Goal: Communication & Community: Answer question/provide support

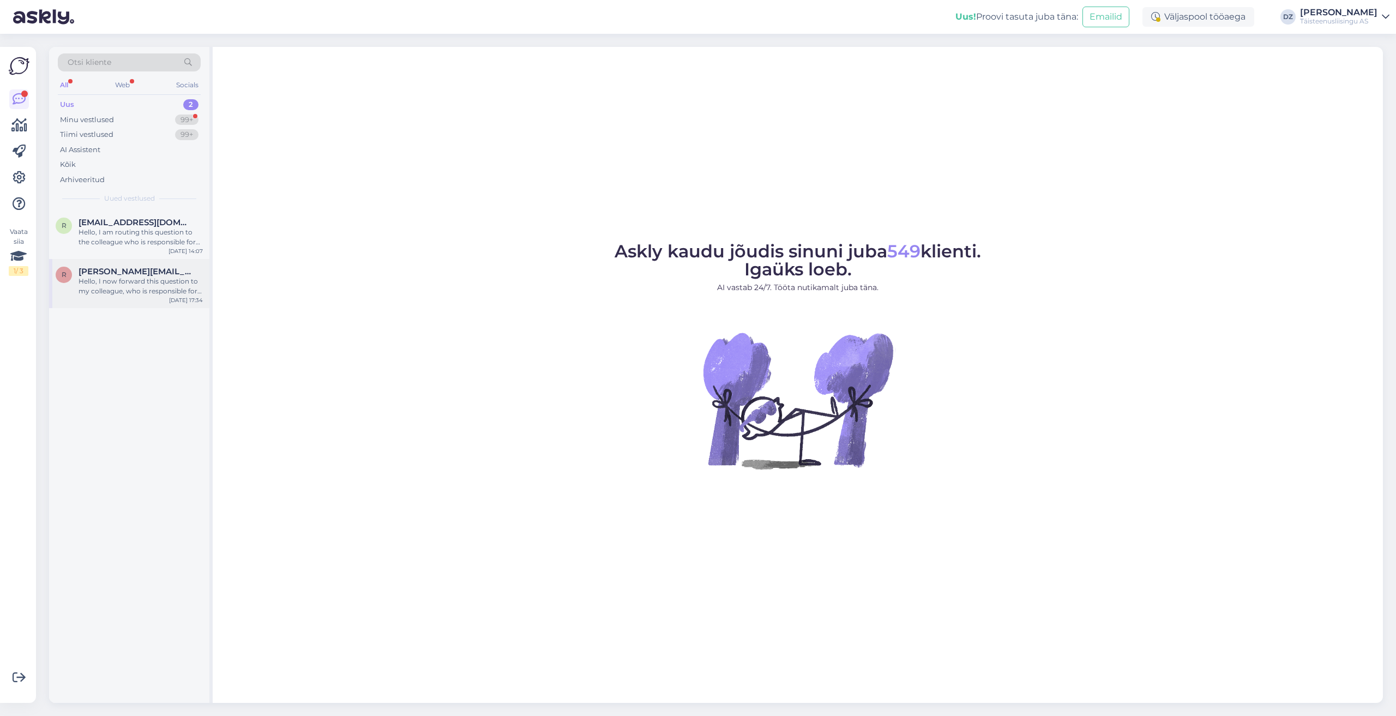
click at [126, 293] on div "Hello, I now forward this question to my colleague, who is responsible for this…" at bounding box center [141, 286] width 124 height 20
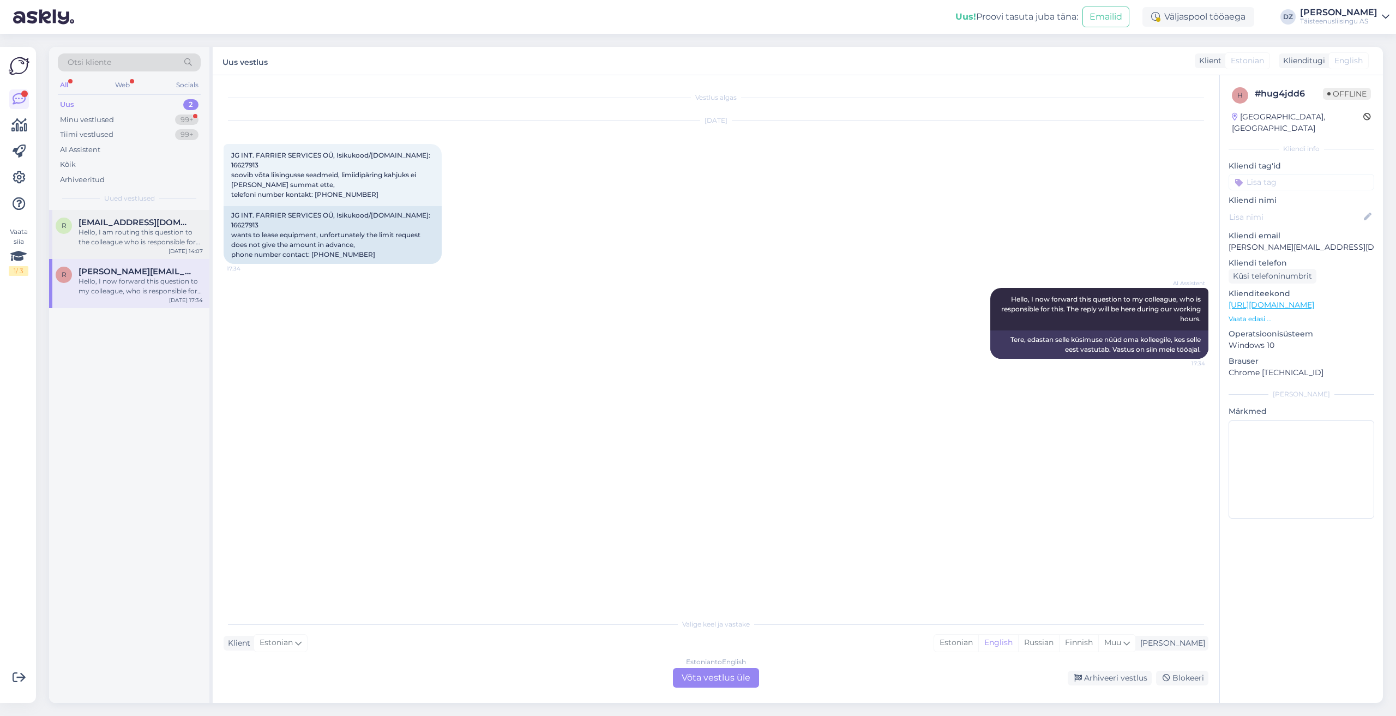
click at [105, 245] on div "Hello, I am routing this question to the colleague who is responsible for this …" at bounding box center [141, 237] width 124 height 20
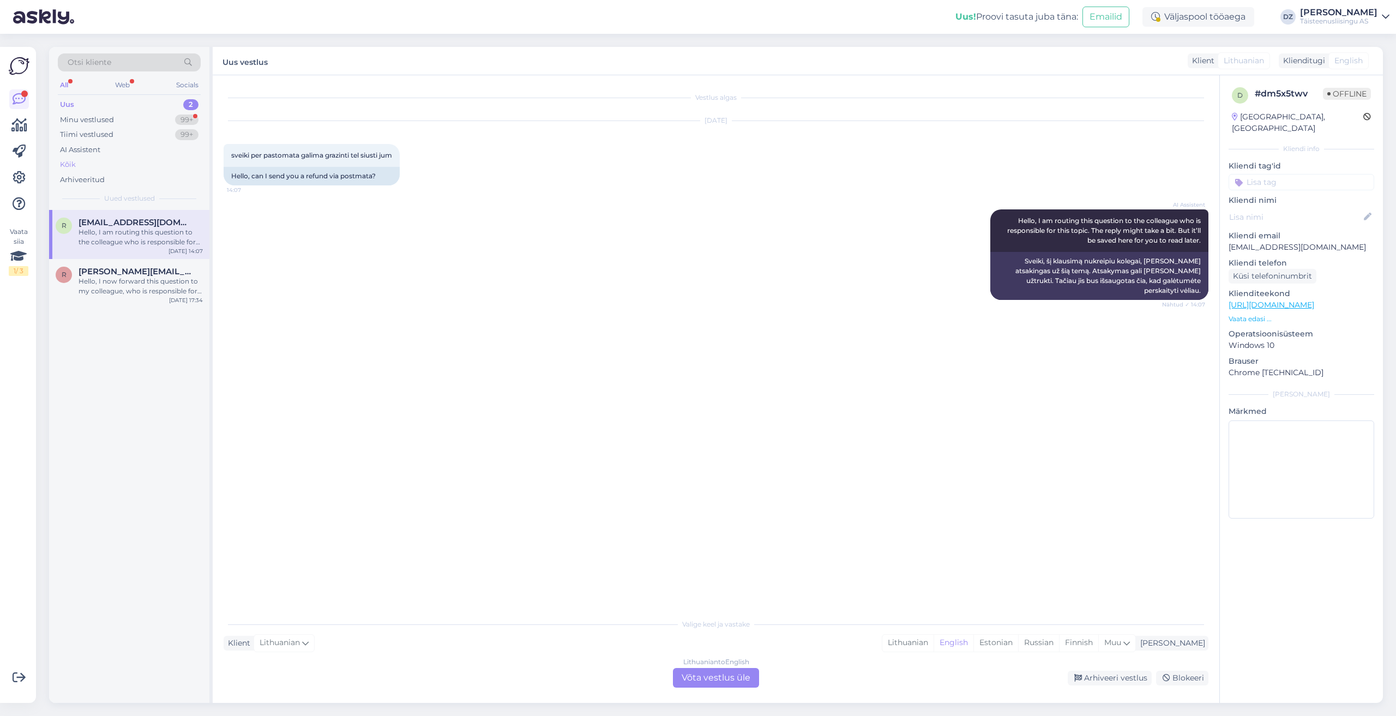
click at [115, 166] on div "Kõik" at bounding box center [129, 164] width 143 height 15
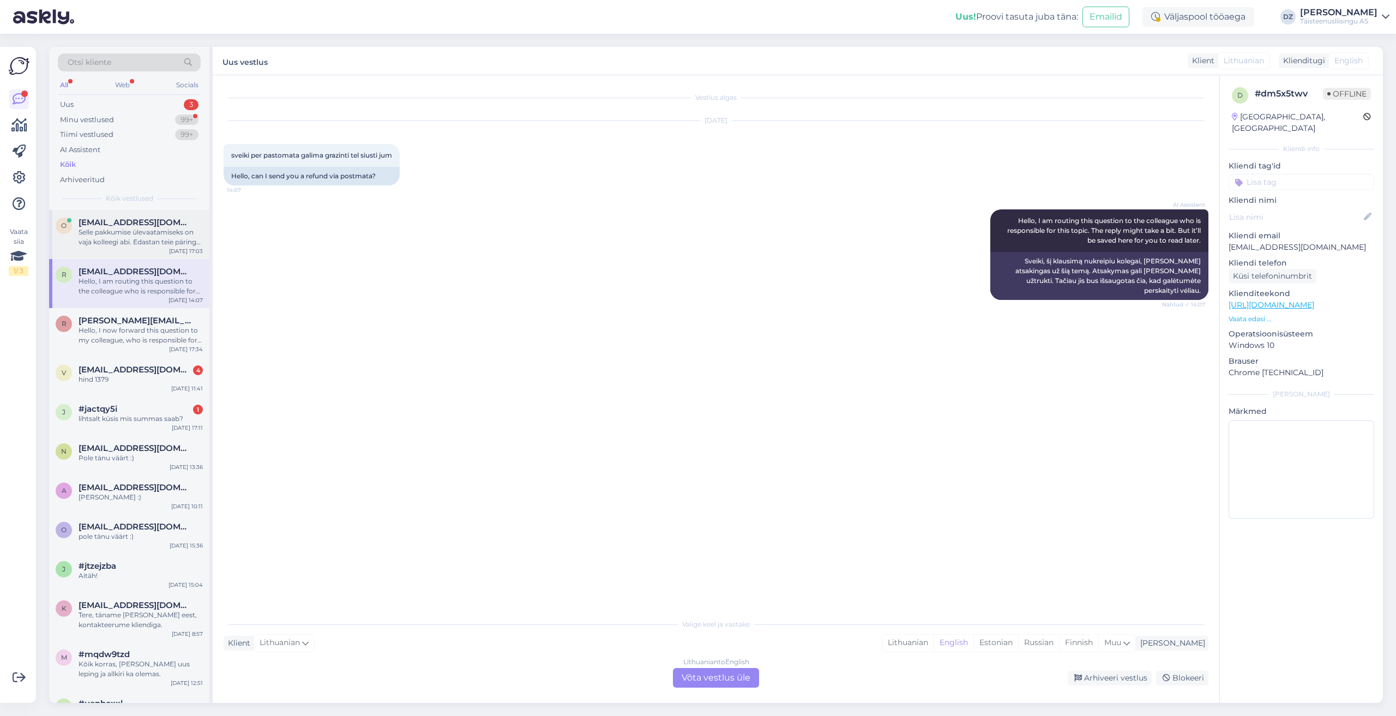
click at [154, 233] on div "Selle pakkumise ülevaatamiseks on vaja kolleegi abi. Edastan teie päringu edasi." at bounding box center [141, 237] width 124 height 20
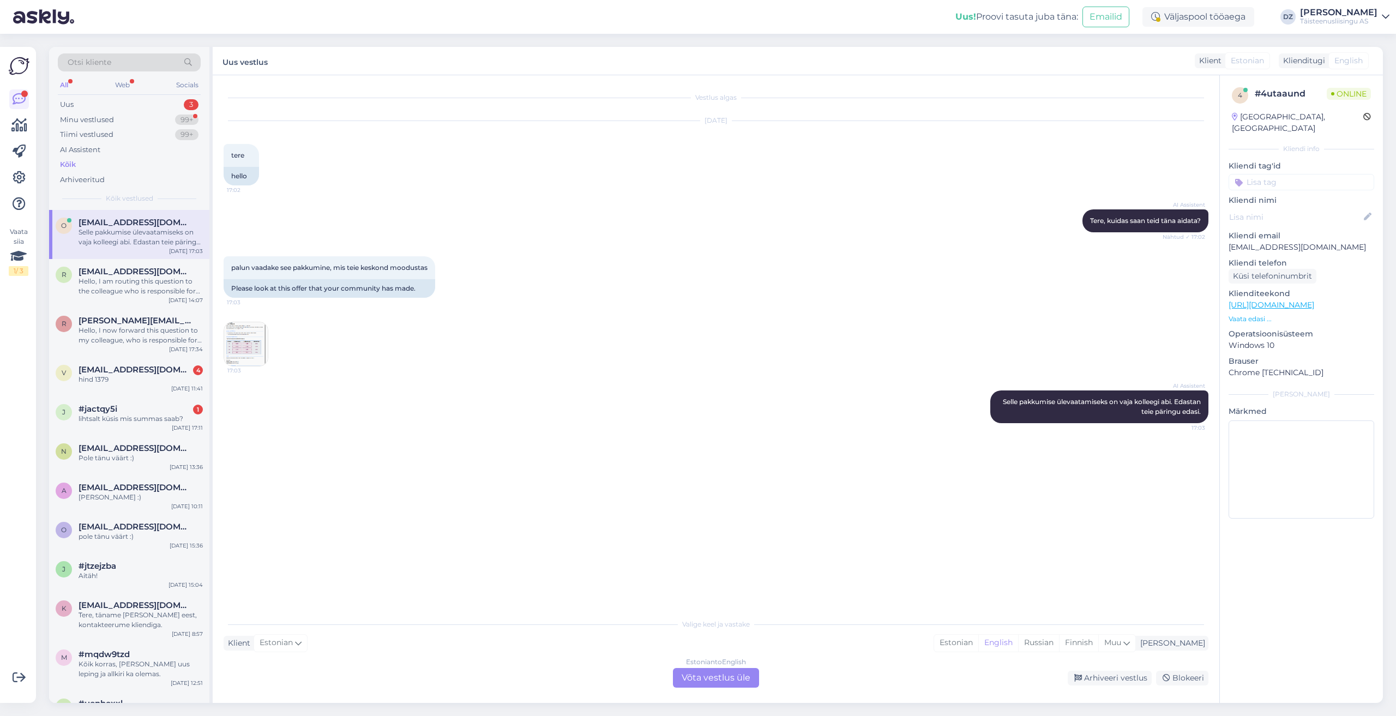
click at [247, 345] on img at bounding box center [246, 344] width 44 height 44
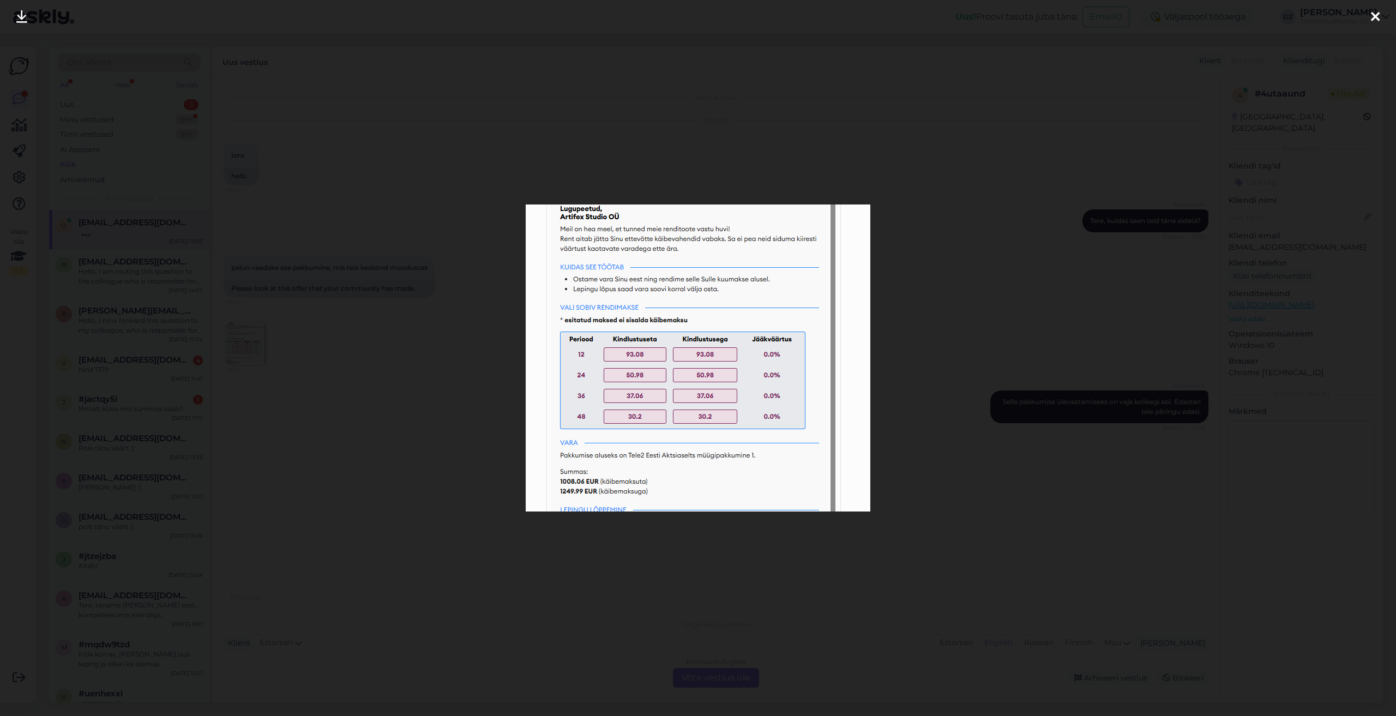
click at [917, 449] on div at bounding box center [698, 358] width 1396 height 716
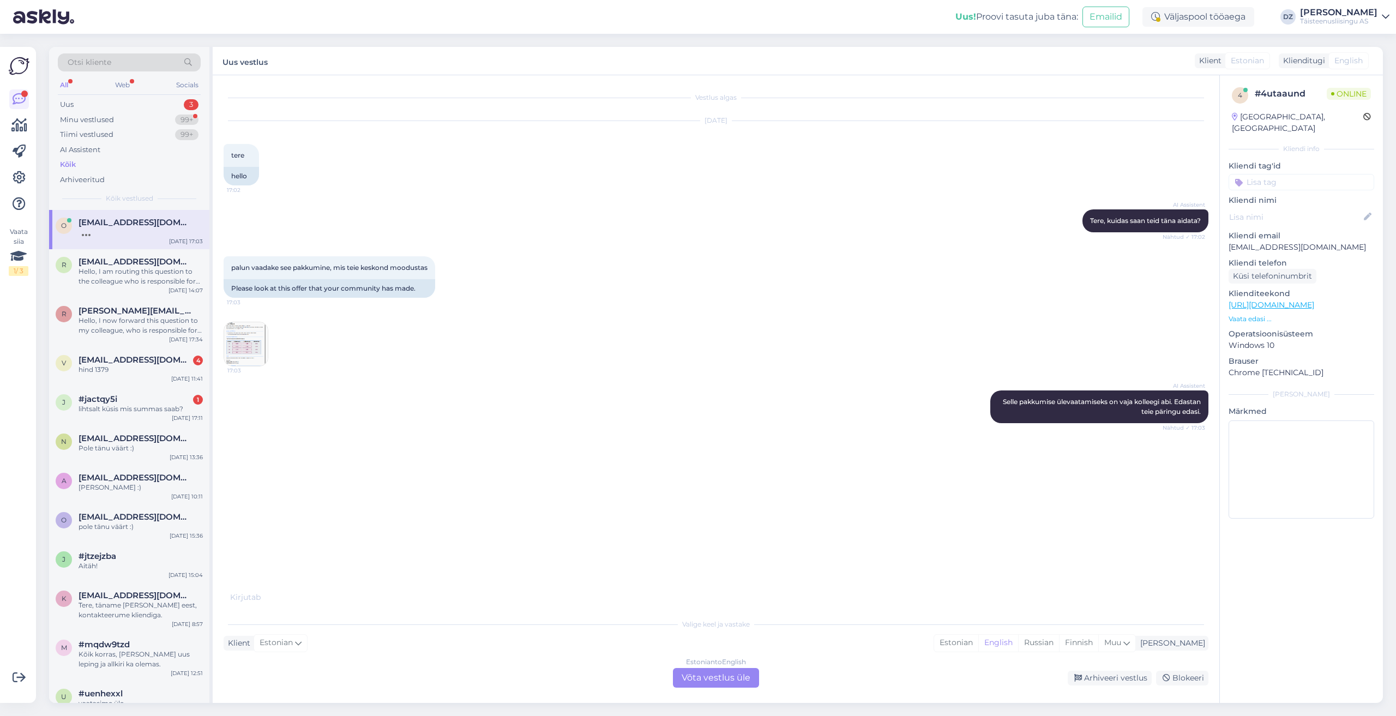
click at [738, 680] on div "Estonian to English Võta vestlus üle" at bounding box center [716, 678] width 86 height 20
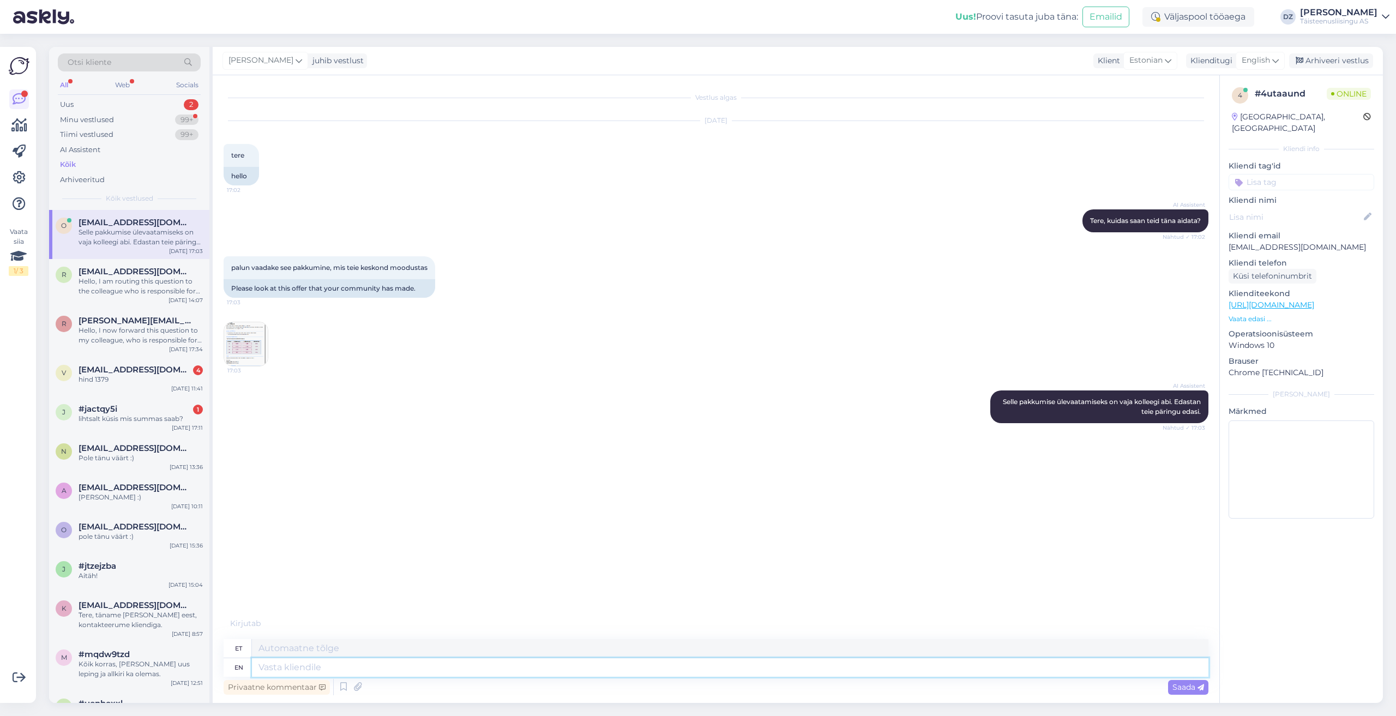
click at [806, 666] on textarea at bounding box center [730, 667] width 956 height 19
click at [1250, 64] on span "English" at bounding box center [1255, 61] width 28 height 12
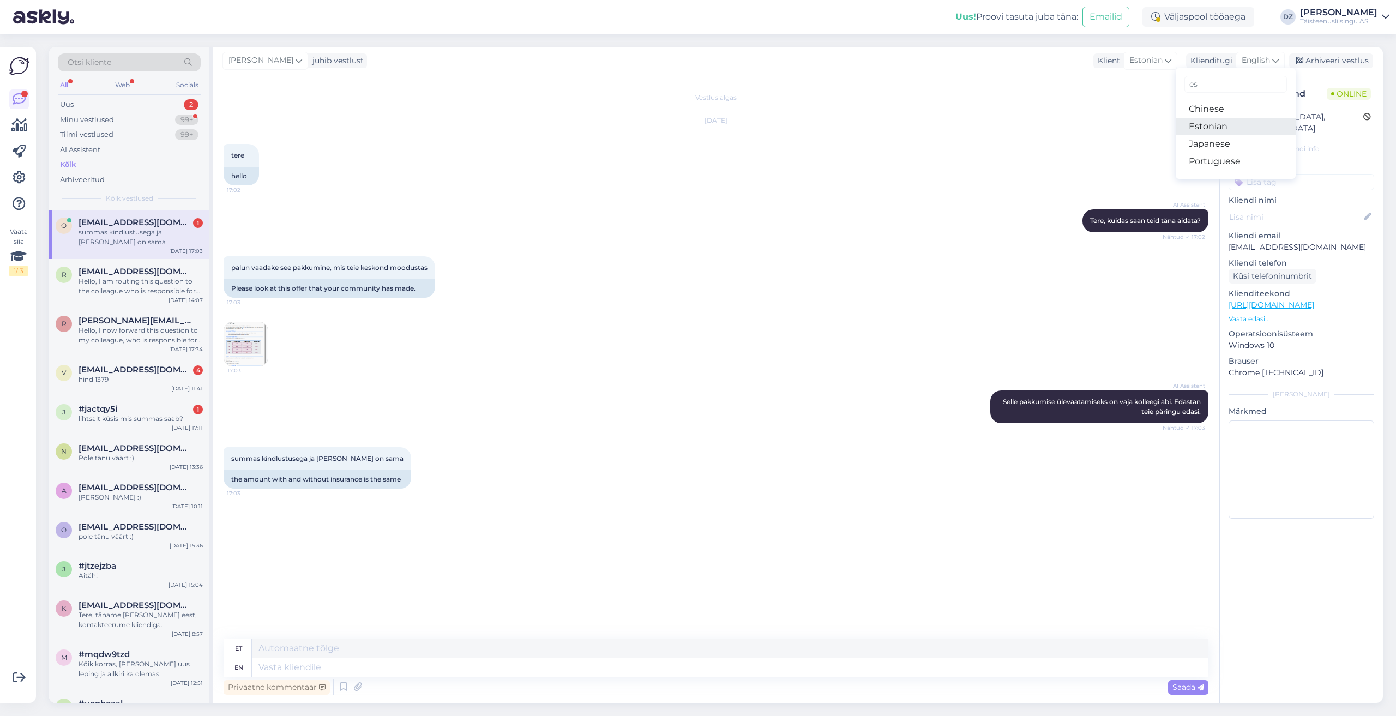
type input "es"
click at [1229, 126] on link "Estonian" at bounding box center [1235, 126] width 120 height 17
click at [481, 667] on textarea at bounding box center [716, 665] width 985 height 23
type textarea "antud klienti ei saa automaatselt finantseerida"
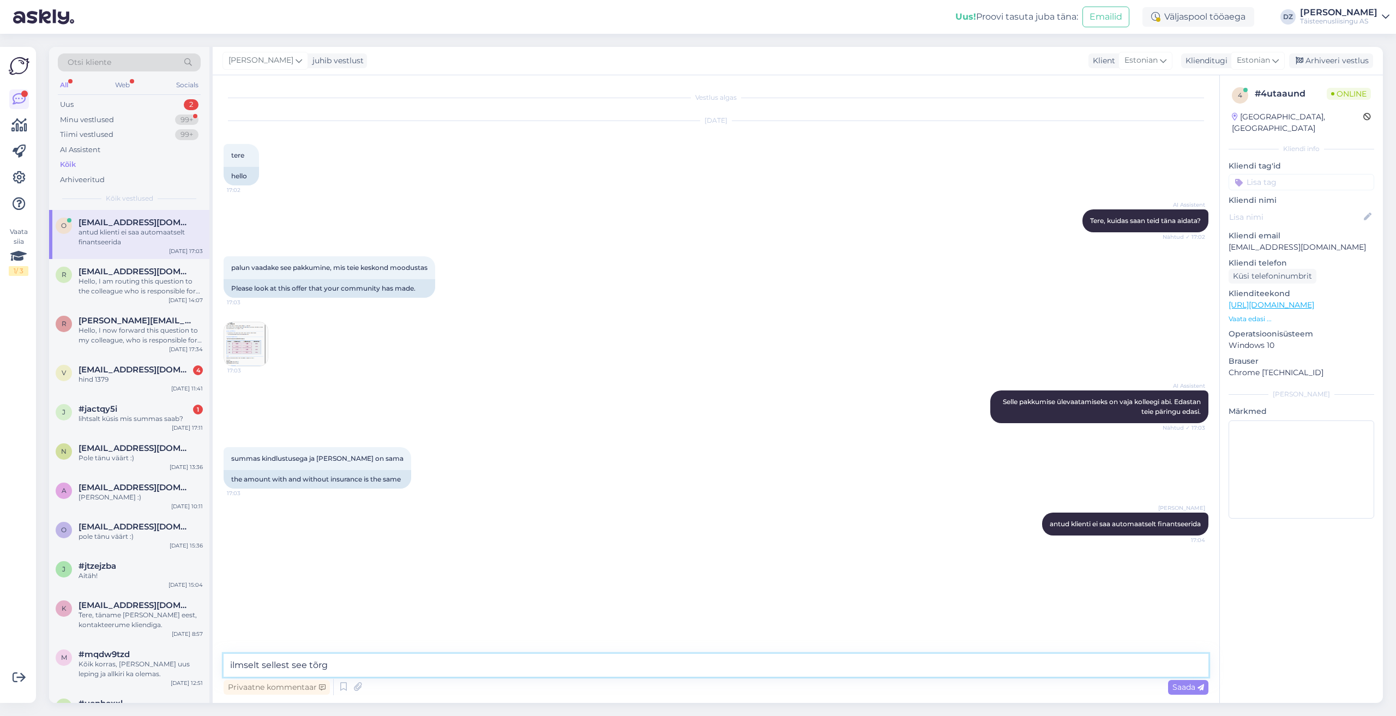
type textarea "ilmselt sellest see tõrge"
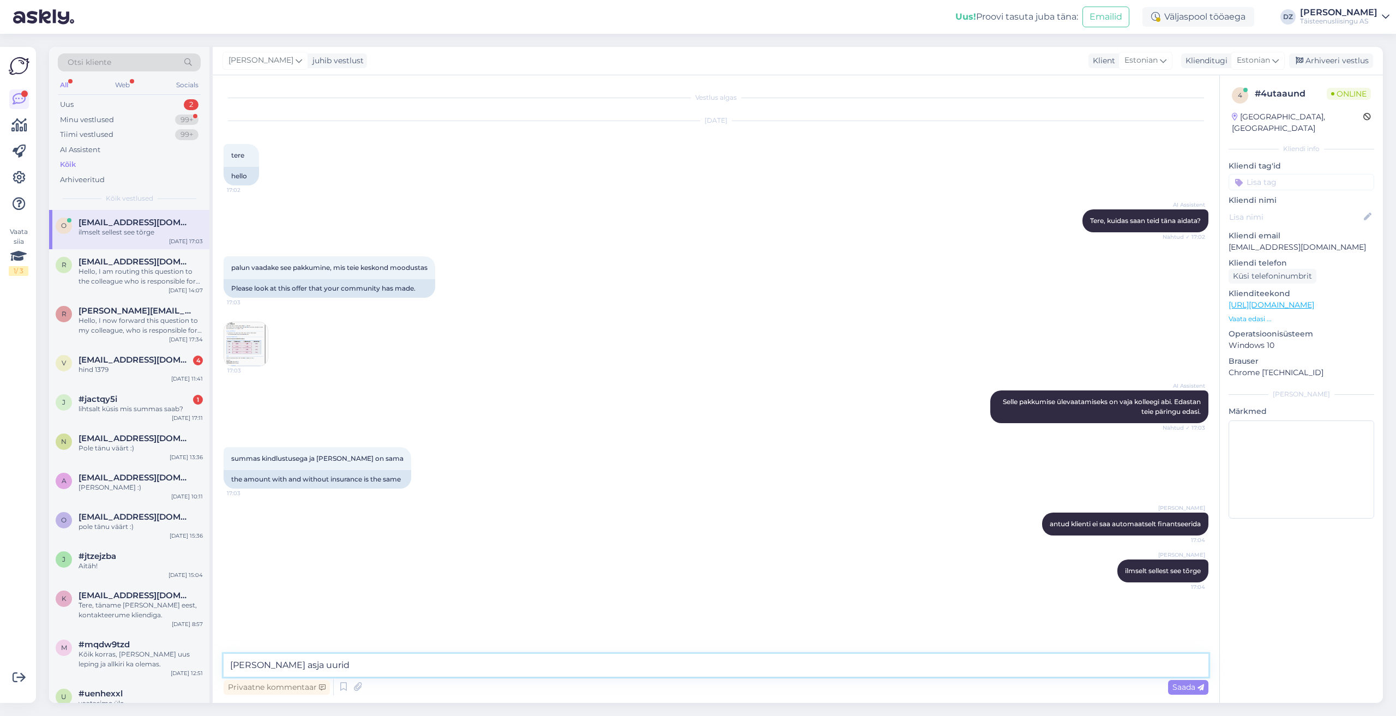
type textarea "palun kohe asja uurida"
click at [360, 277] on div "palun vaadake see pakkumine, mis teie keskond moodustas 17:03" at bounding box center [330, 267] width 212 height 23
click at [262, 343] on img at bounding box center [246, 344] width 44 height 44
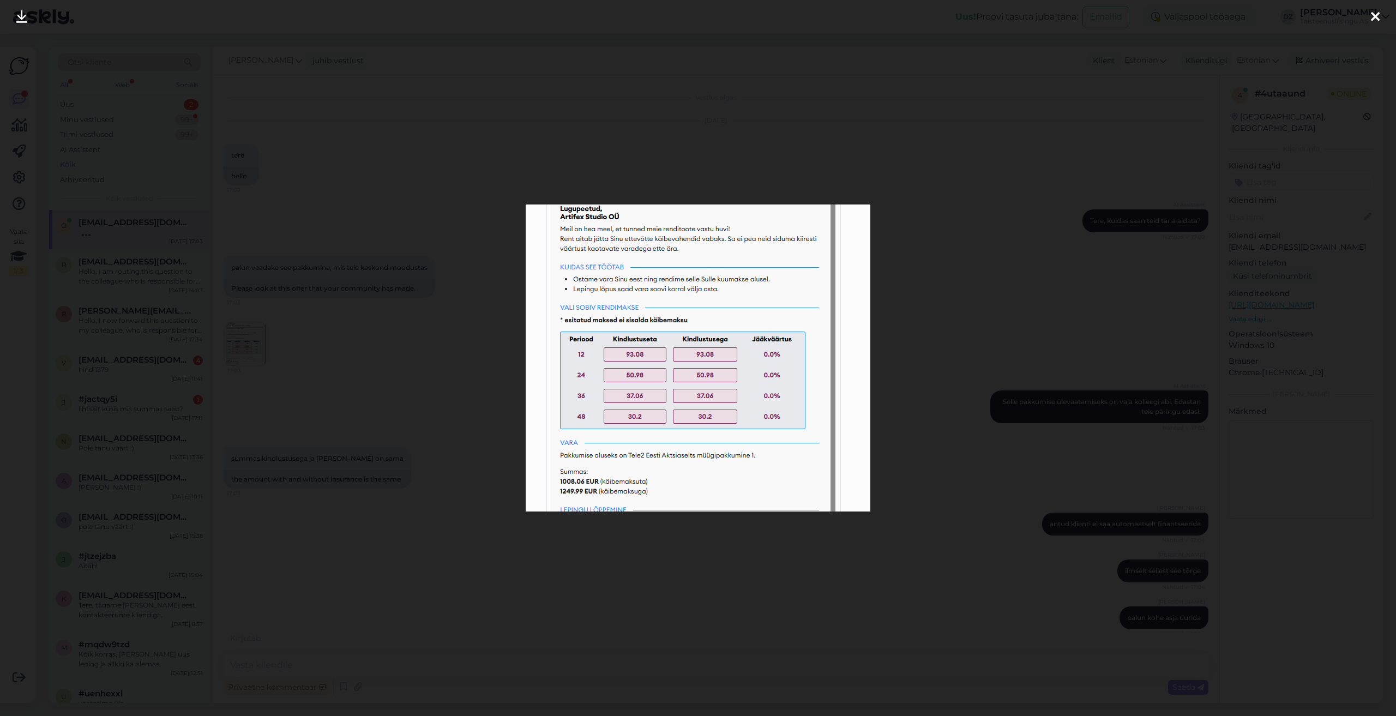
click at [420, 398] on div at bounding box center [698, 358] width 1396 height 716
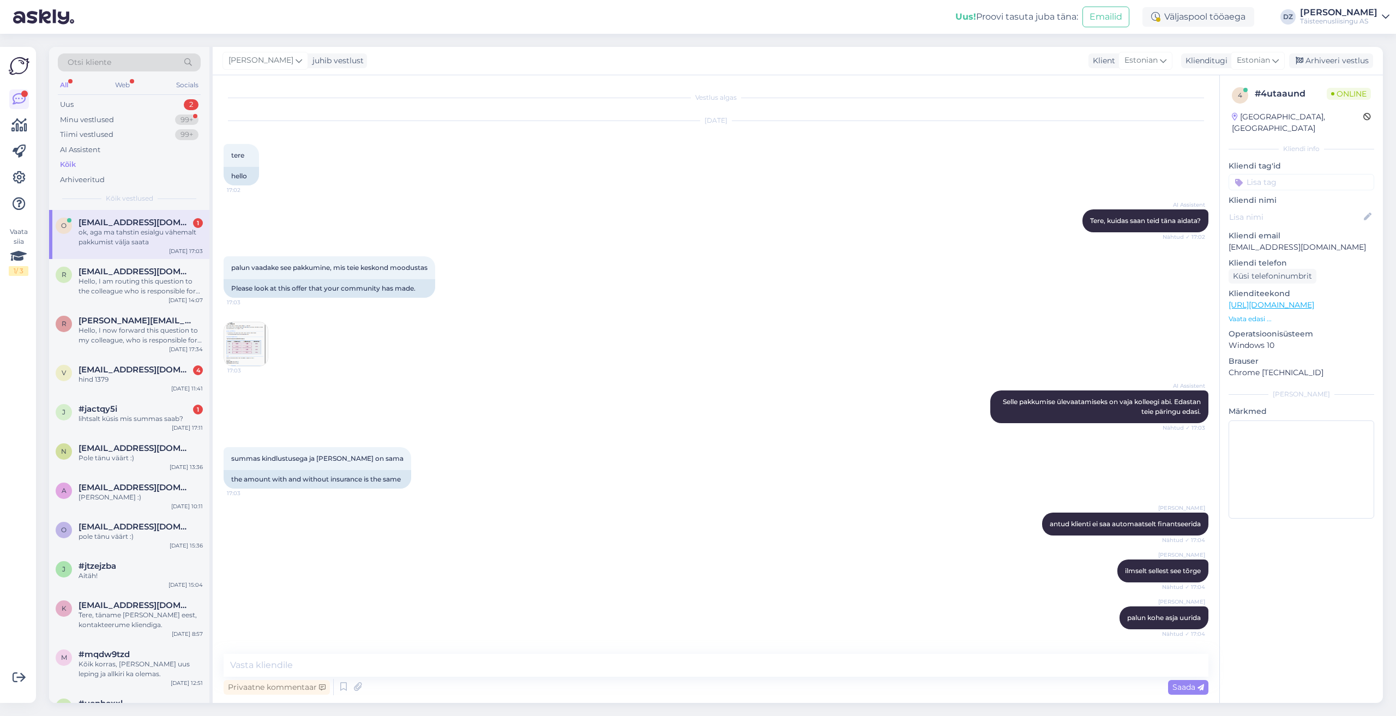
scroll to position [44, 0]
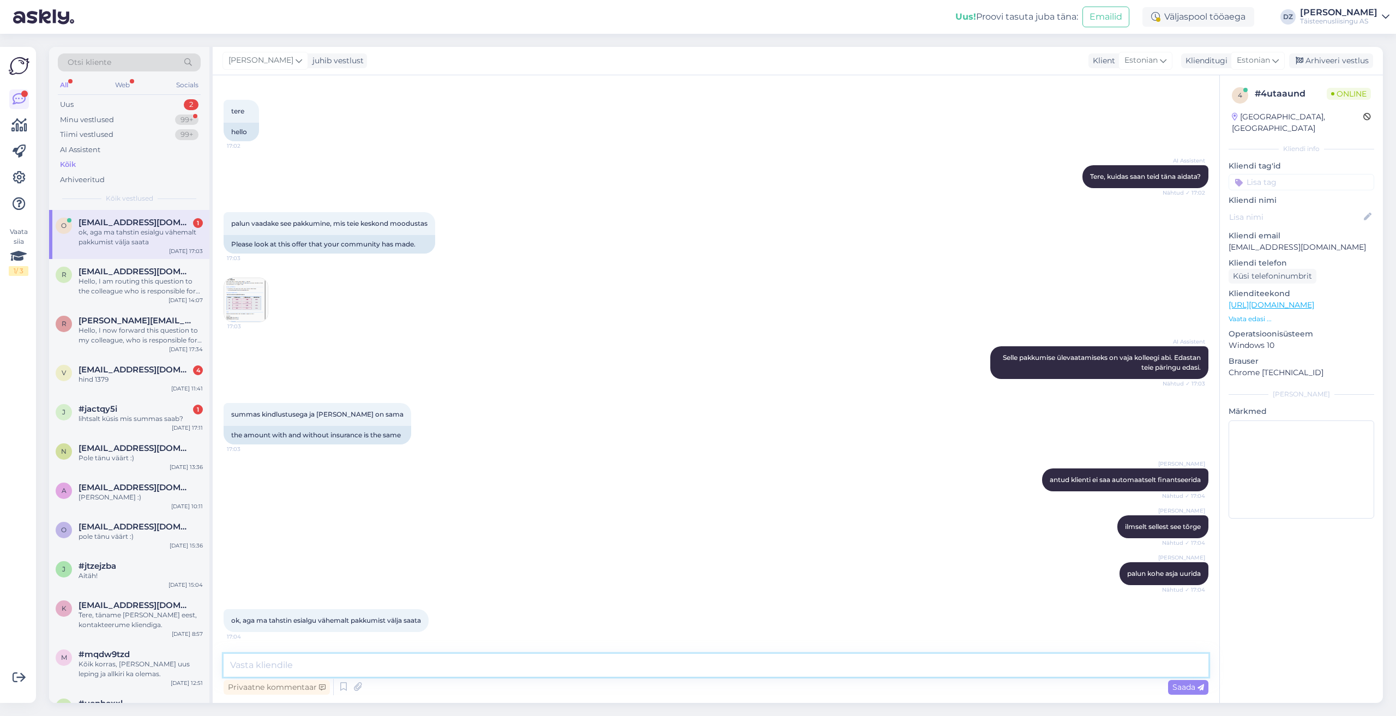
click at [590, 663] on textarea at bounding box center [716, 665] width 985 height 23
type textarea "leidsin vea"
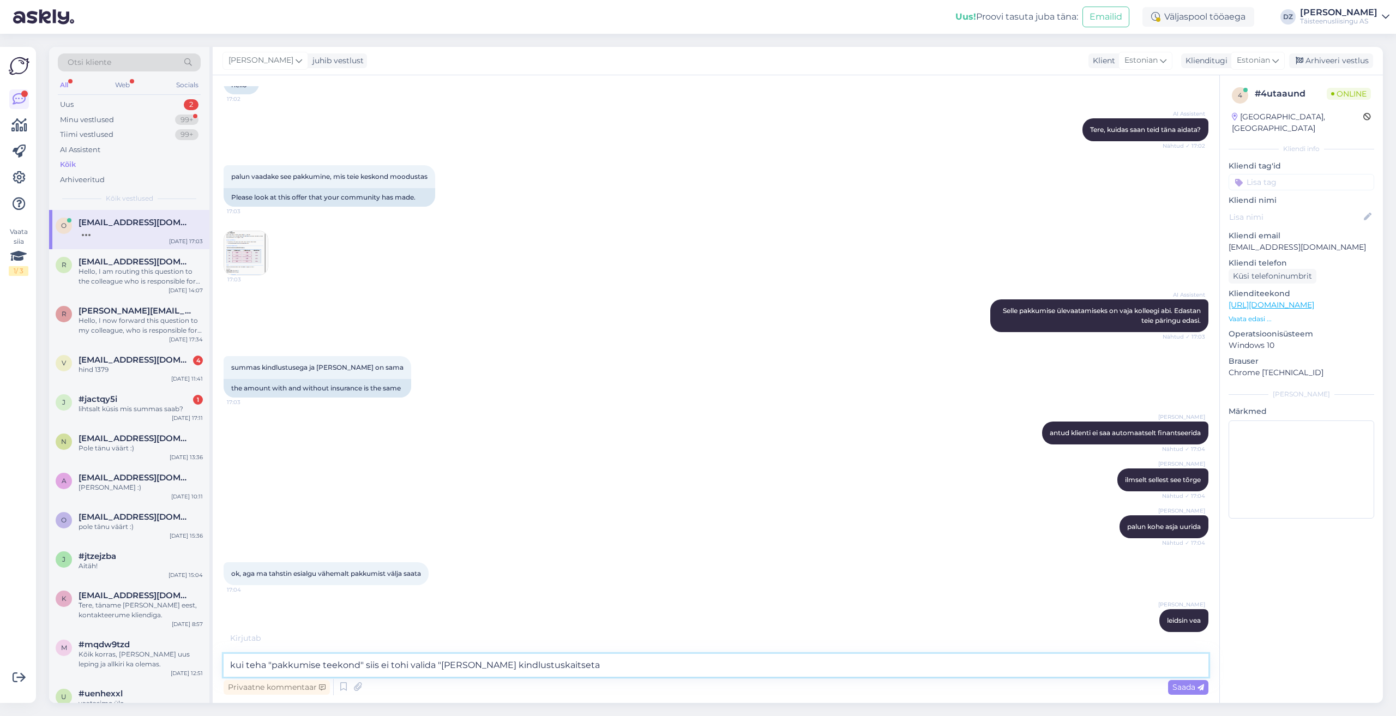
type textarea "kui teha "pakkumise teekond" siis ei tohi valida "[PERSON_NAME] kindlustuskaits…"
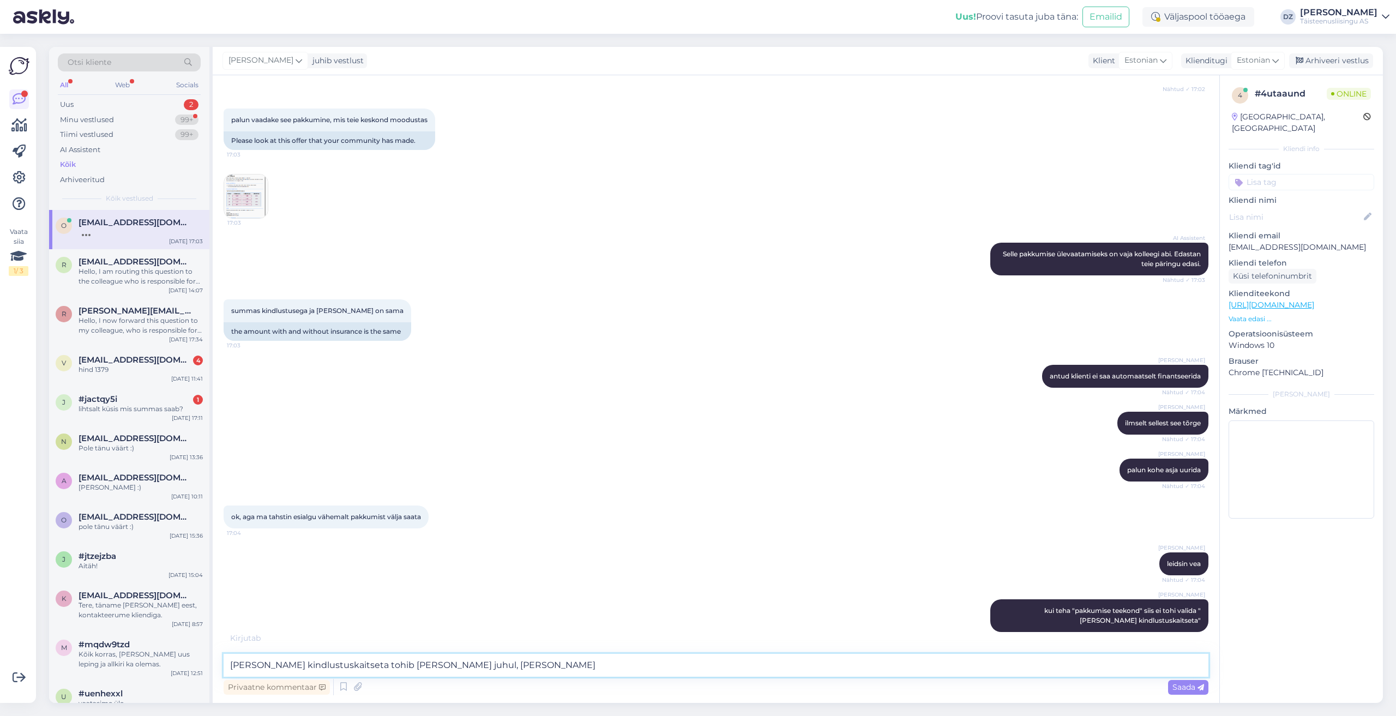
scroll to position [159, 0]
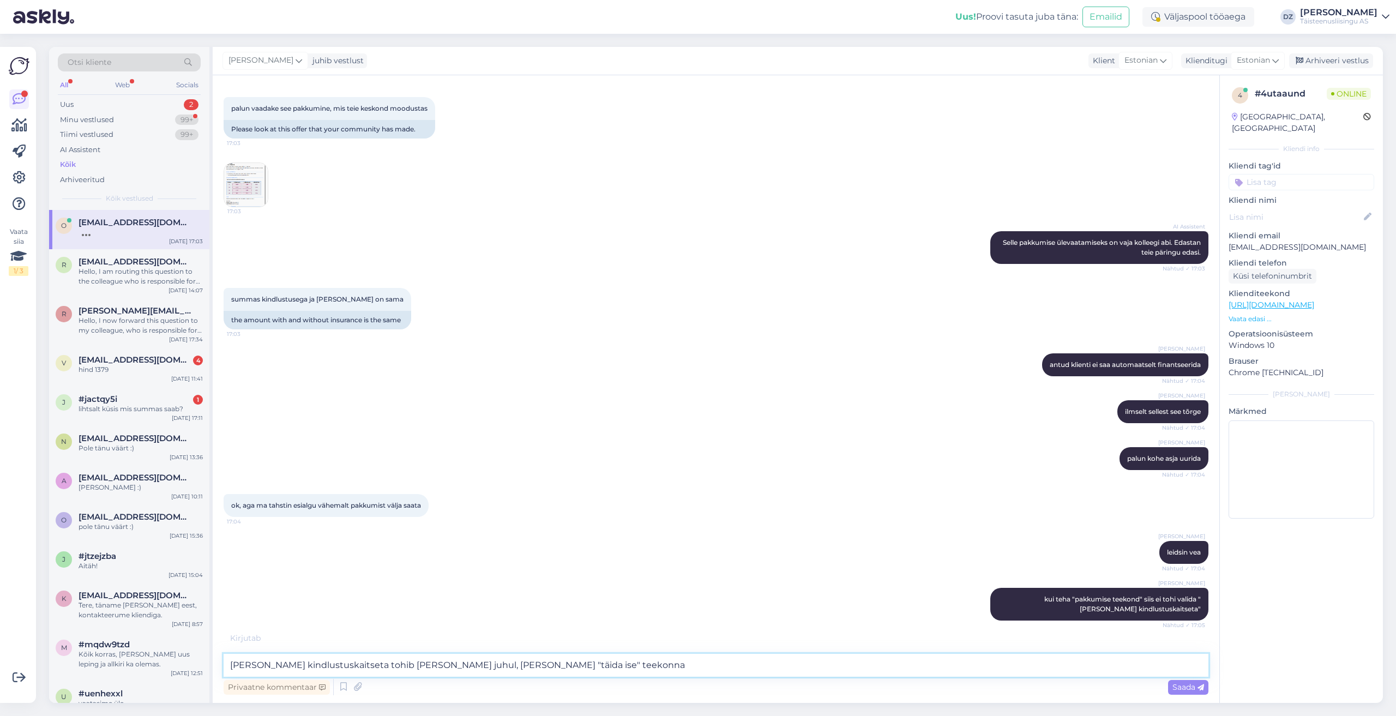
type textarea "[PERSON_NAME] kindlustuskaitseta tohib [PERSON_NAME] juhul, [PERSON_NAME] "täid…"
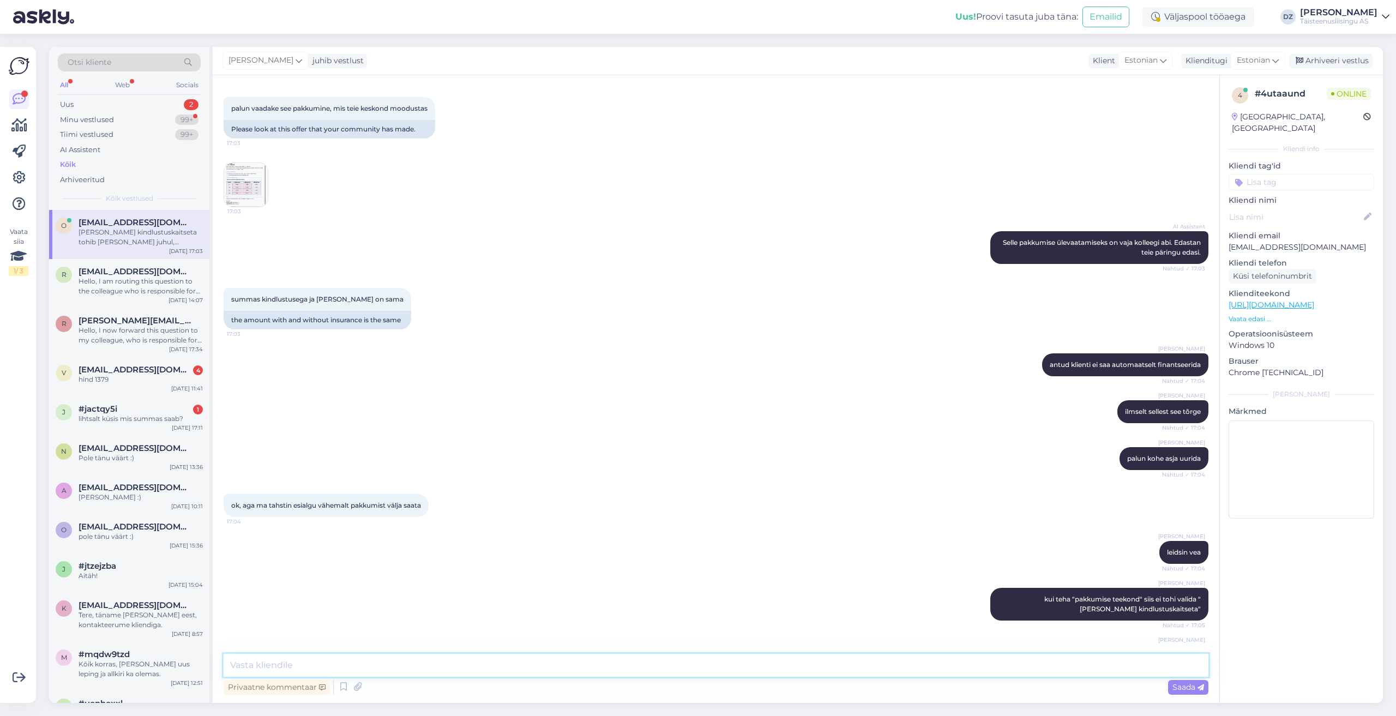
scroll to position [204, 0]
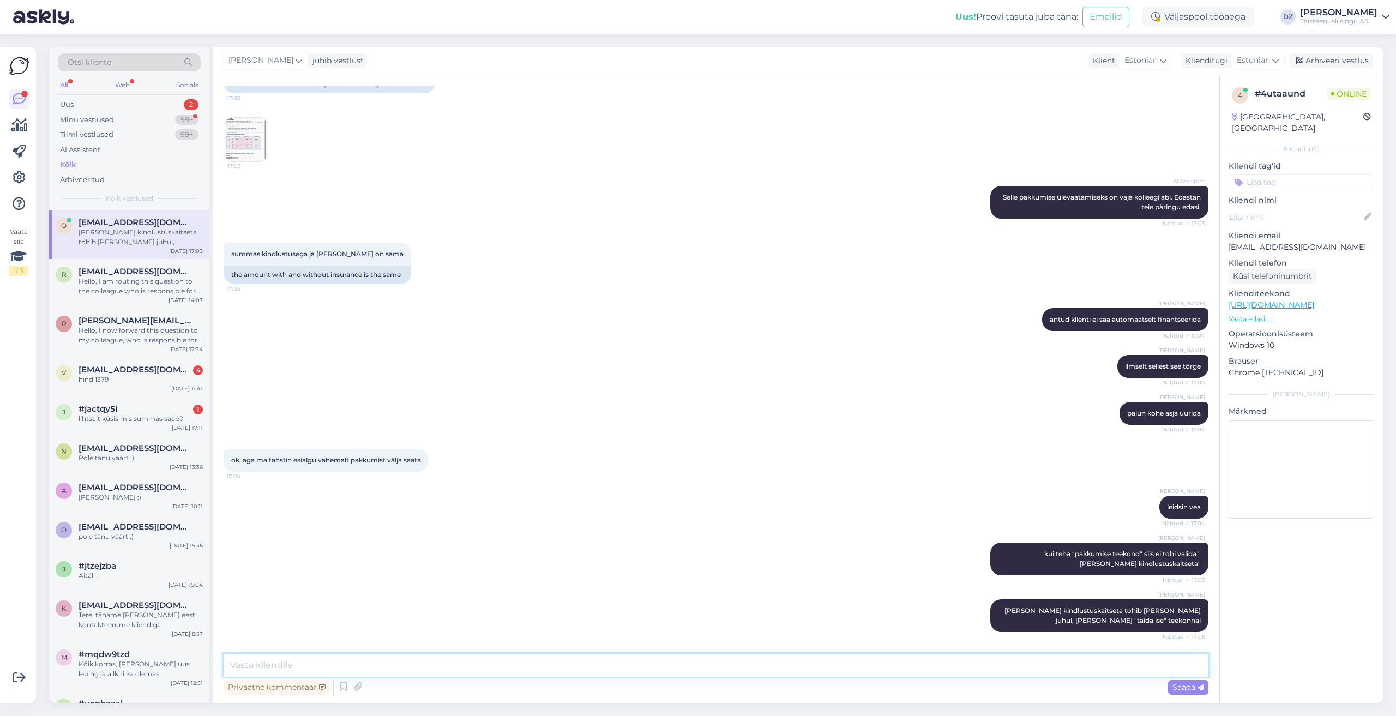
click at [762, 668] on textarea at bounding box center [716, 665] width 985 height 23
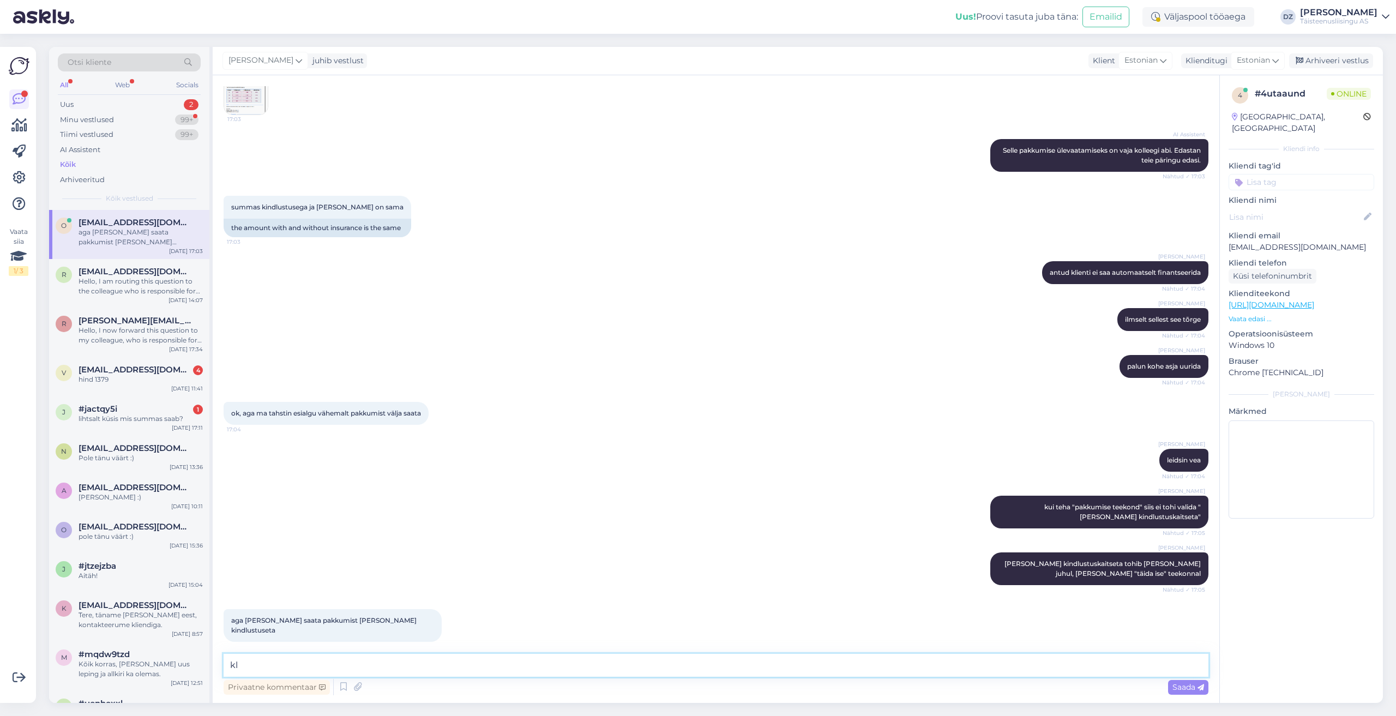
type textarea "k"
click at [391, 658] on textarea "jah, palun valige "nutitelefon"" at bounding box center [716, 665] width 985 height 23
type textarea "jah, palun valige "nutitelefon" varagrupi alt"
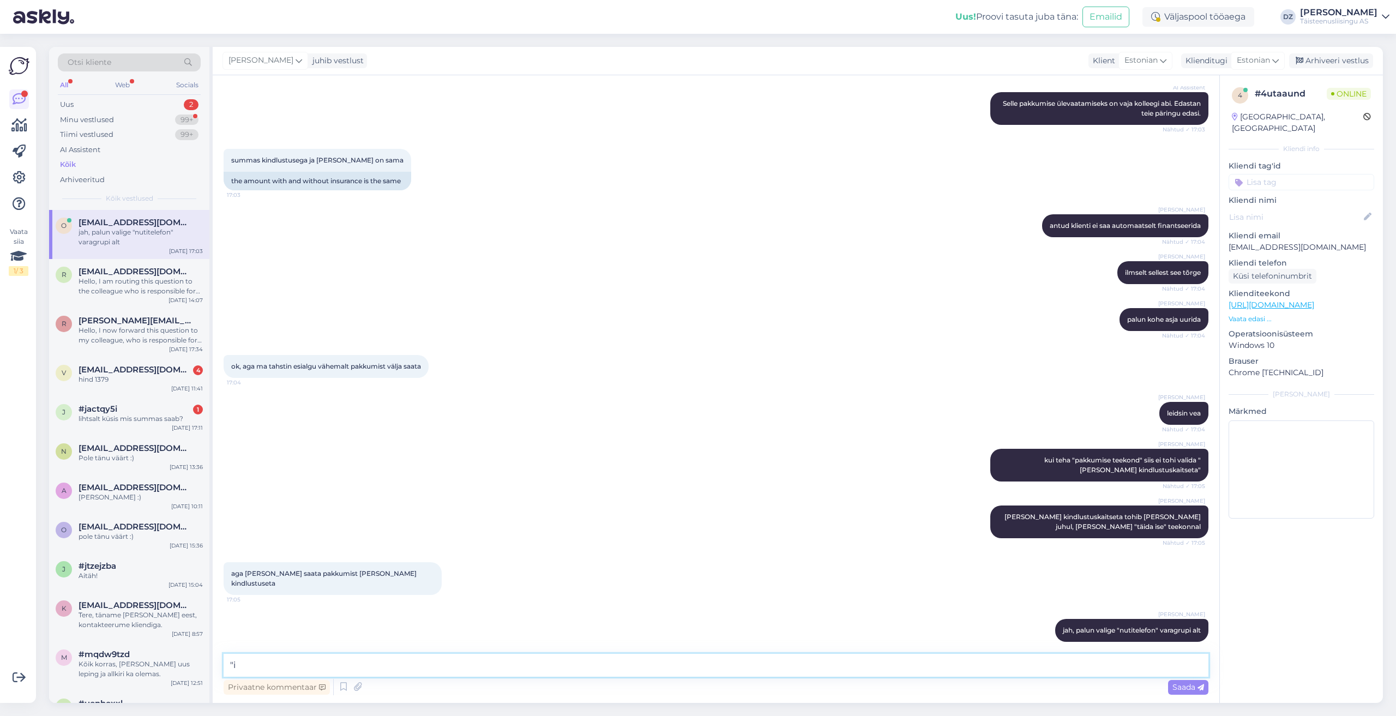
type textarea """
type textarea "ja siis genereerub kindlustusega ja [PERSON_NAME] kindlustuseta hind"
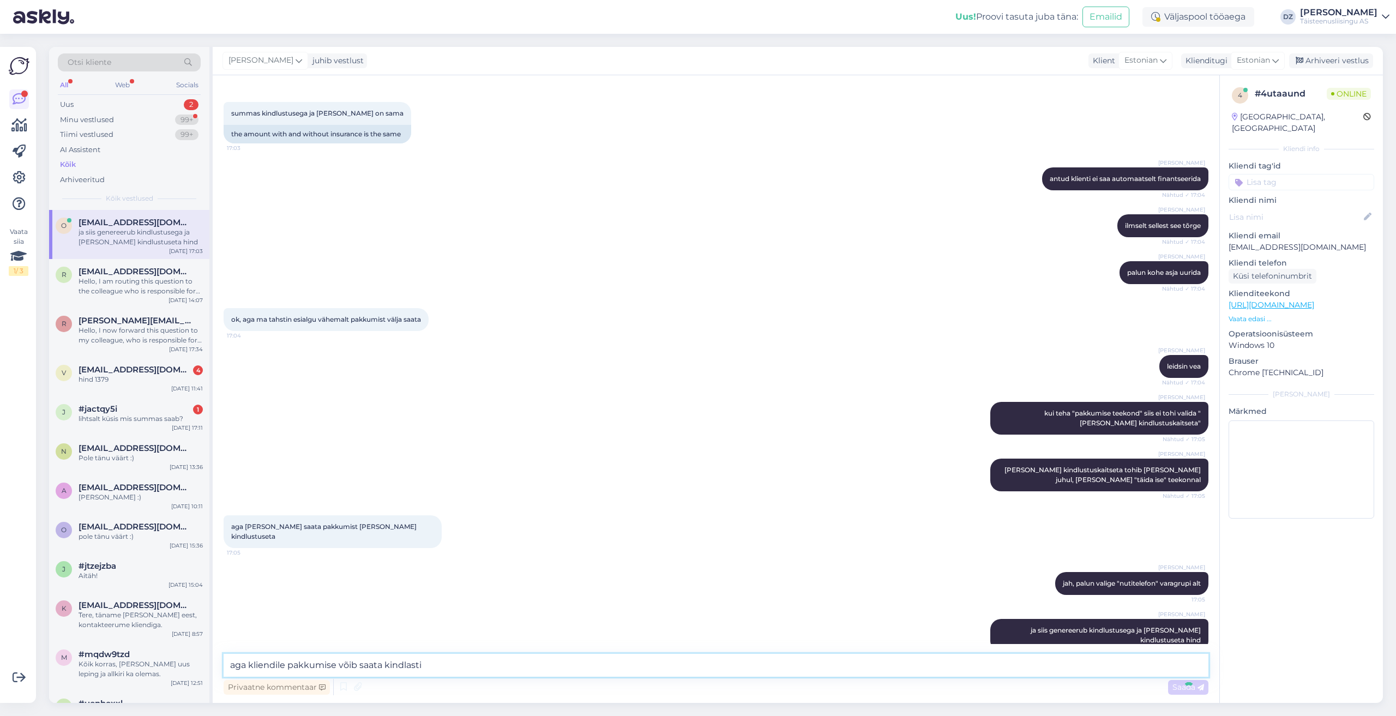
type textarea "aga kliendile pakkumise võib saata kindlastis"
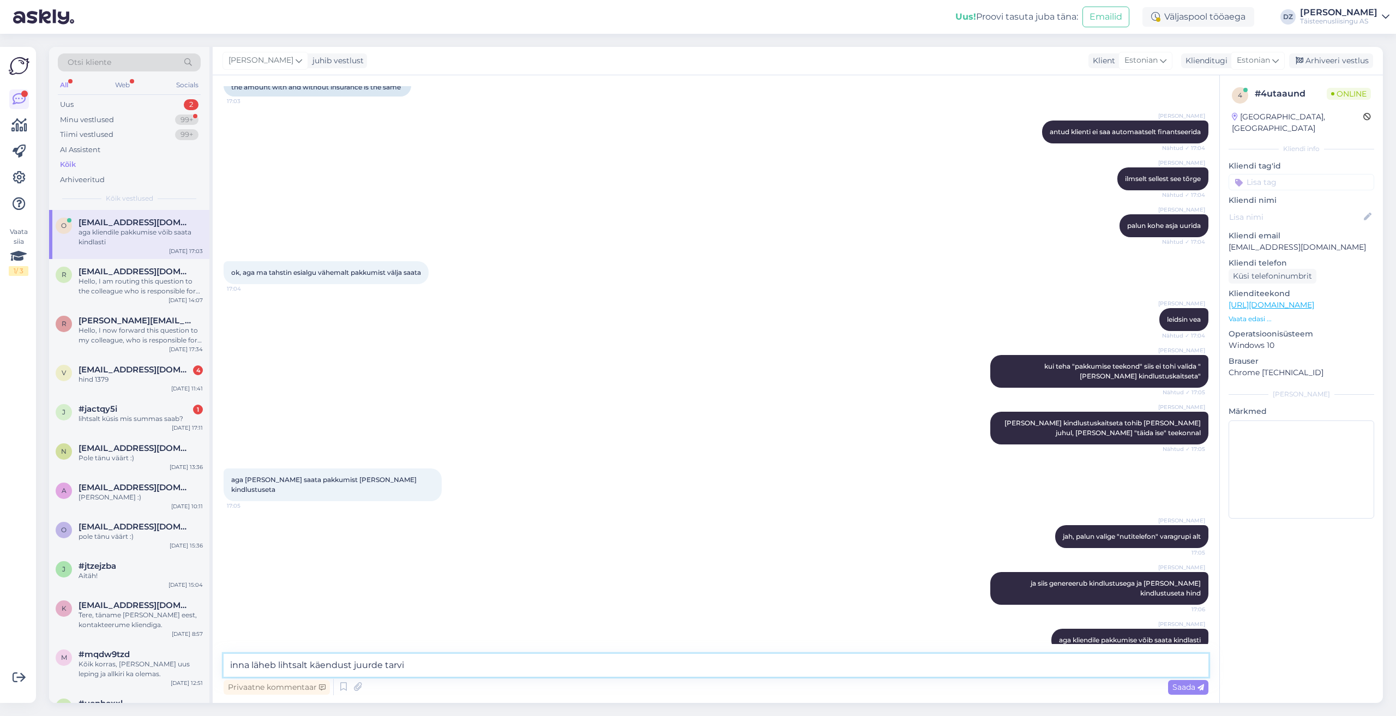
type textarea "inna läheb lihtsalt käendust juurde [PERSON_NAME]"
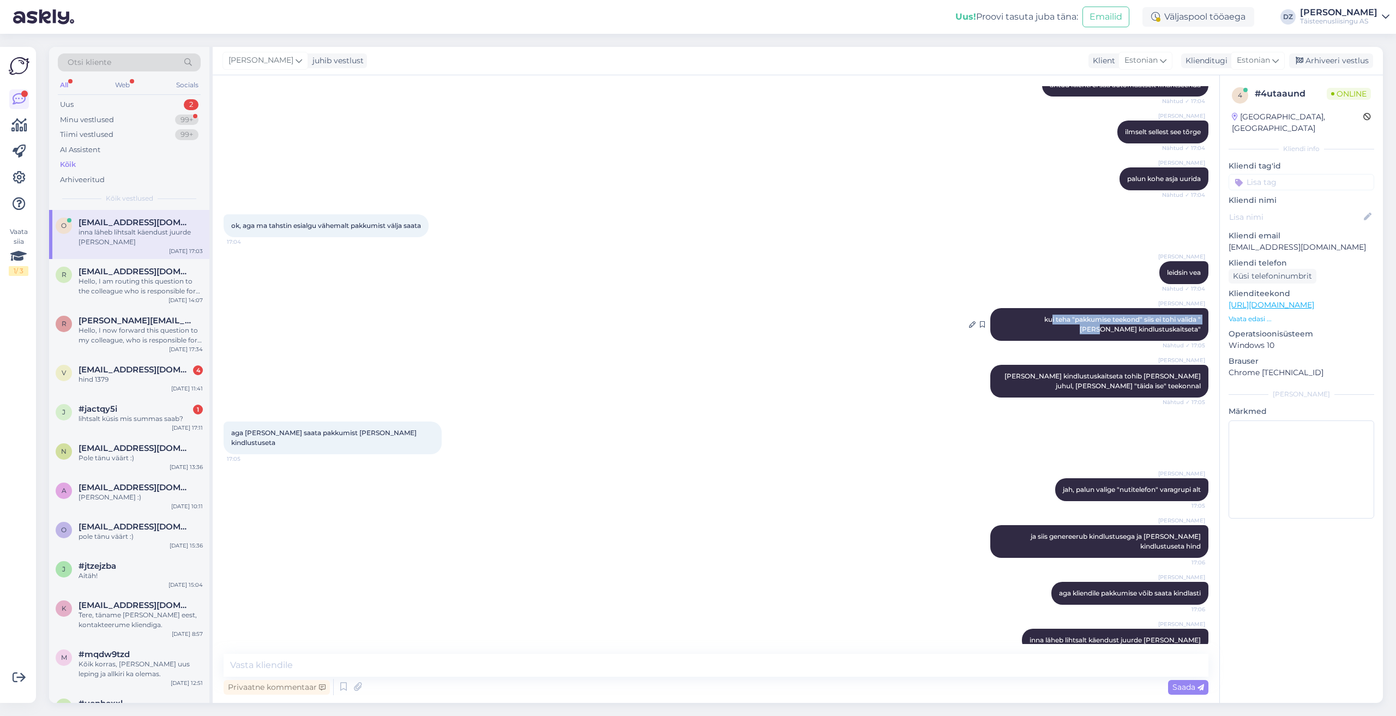
drag, startPoint x: 1027, startPoint y: 317, endPoint x: 1113, endPoint y: 331, distance: 87.2
click at [1113, 331] on div "[PERSON_NAME] kui teha "pakkumise teekond" siis ei tohi valida "[PERSON_NAME] k…" at bounding box center [1099, 324] width 218 height 33
click at [1064, 371] on div "[PERSON_NAME] [PERSON_NAME] kindlustuskaitseta tohib [PERSON_NAME] juhul, [PERS…" at bounding box center [1099, 381] width 218 height 33
drag, startPoint x: 1013, startPoint y: 376, endPoint x: 1165, endPoint y: 393, distance: 152.6
click at [1165, 393] on div "[PERSON_NAME] [PERSON_NAME] kindlustuskaitseta tohib [PERSON_NAME] juhul, [PERS…" at bounding box center [1099, 381] width 218 height 33
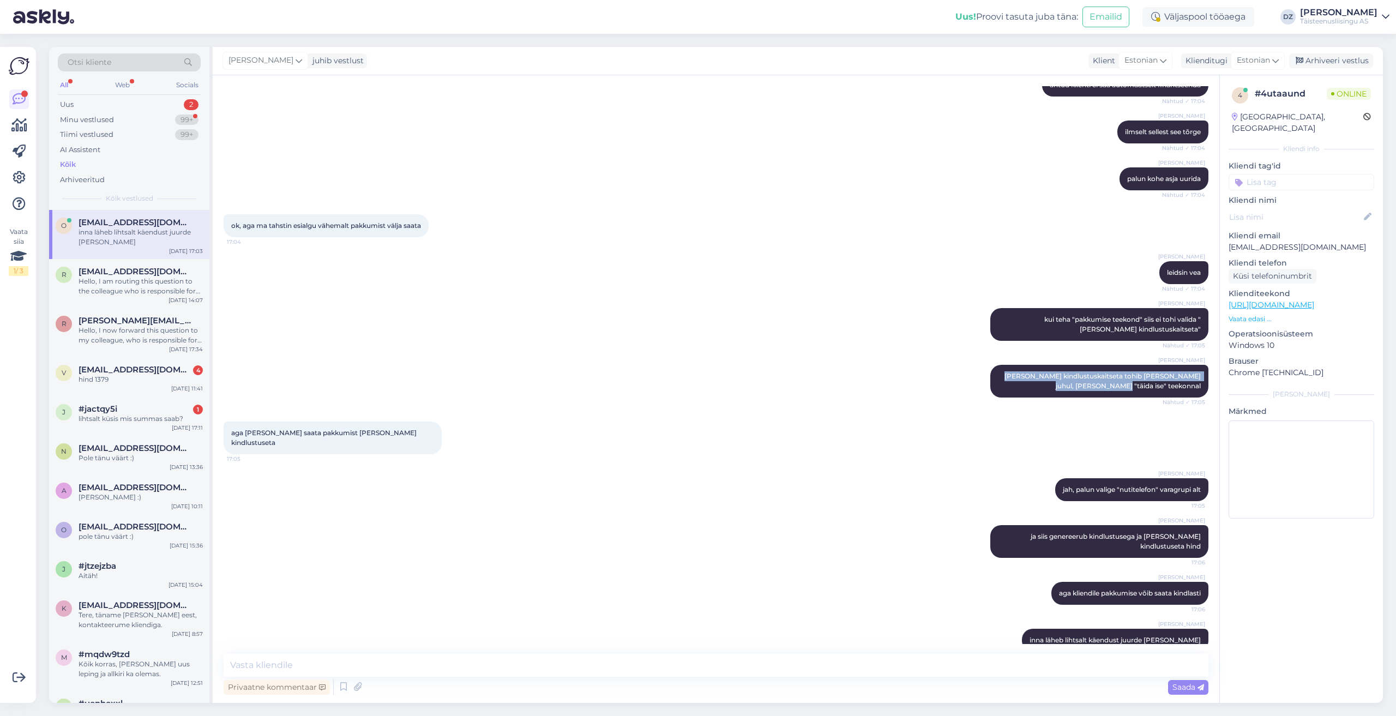
click at [1031, 401] on div "[PERSON_NAME] [PERSON_NAME] kindlustuskaitseta tohib [PERSON_NAME] juhul, [PERS…" at bounding box center [716, 381] width 985 height 57
click at [969, 381] on icon at bounding box center [972, 381] width 7 height 7
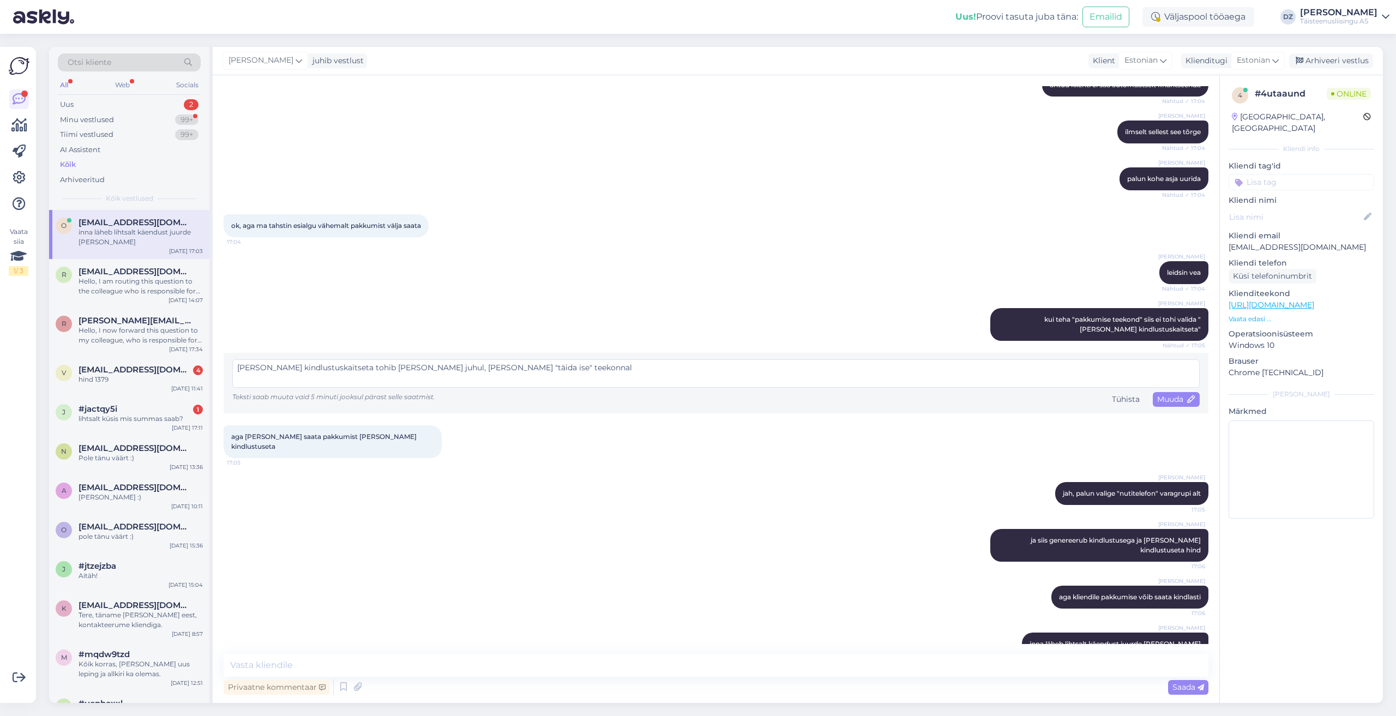
click at [470, 370] on textarea "[PERSON_NAME] kindlustuskaitseta tohib [PERSON_NAME] juhul, [PERSON_NAME] "täid…" at bounding box center [715, 373] width 967 height 28
click at [479, 367] on textarea "[PERSON_NAME] kindlustuskaitseta tohib [PERSON_NAME] juhul, [PERSON_NAME] "täid…" at bounding box center [715, 373] width 967 height 28
type textarea "[PERSON_NAME] kindlustuskaitseta tohib [PERSON_NAME] juhul, [PERSON_NAME] "uus …"
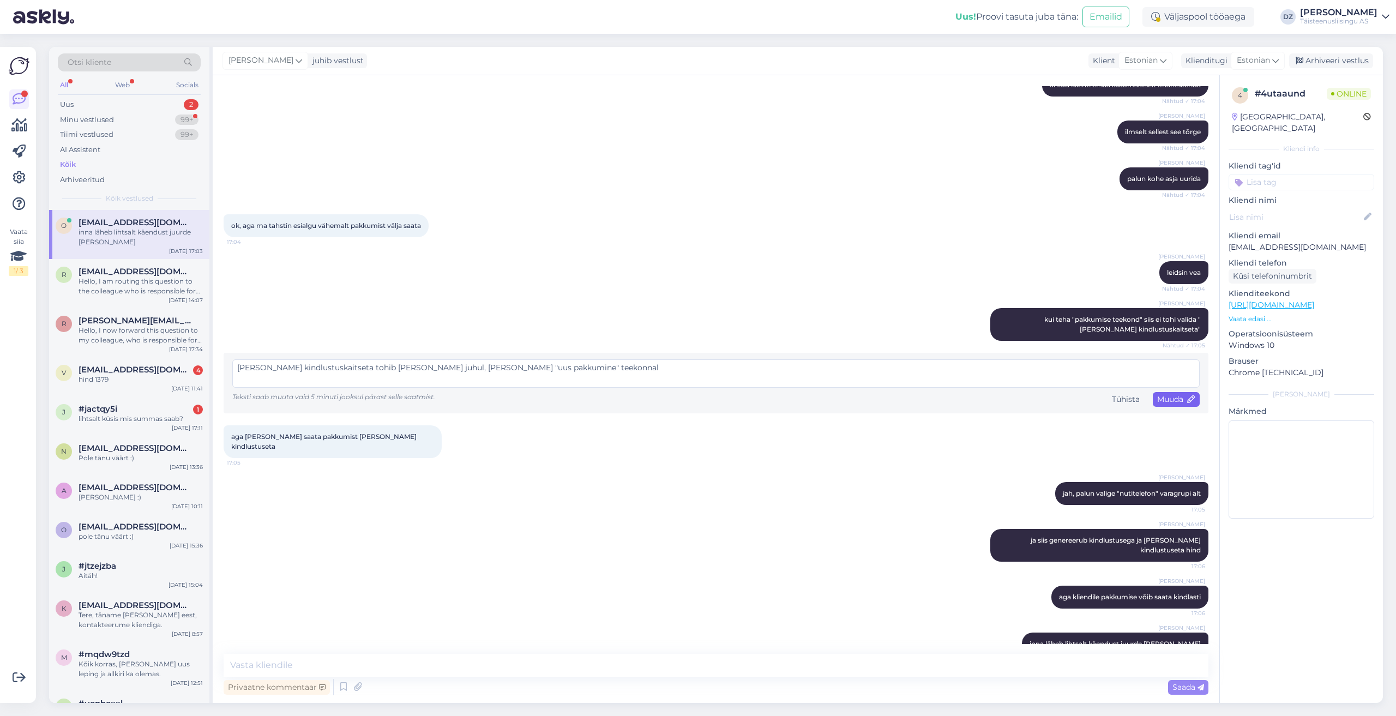
click at [1167, 397] on span "Muuda" at bounding box center [1176, 399] width 38 height 10
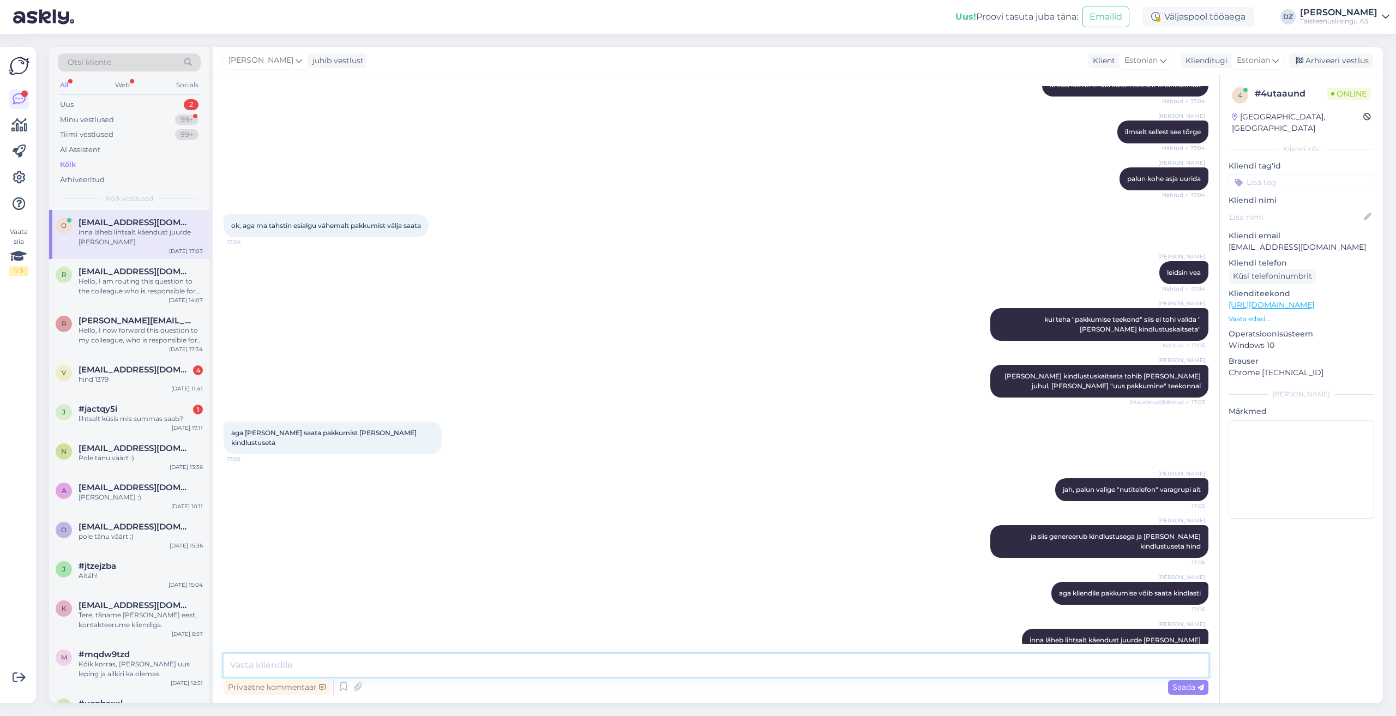
click at [756, 665] on textarea at bounding box center [716, 665] width 985 height 23
click at [130, 275] on span "[EMAIL_ADDRESS][DOMAIN_NAME]" at bounding box center [135, 272] width 113 height 10
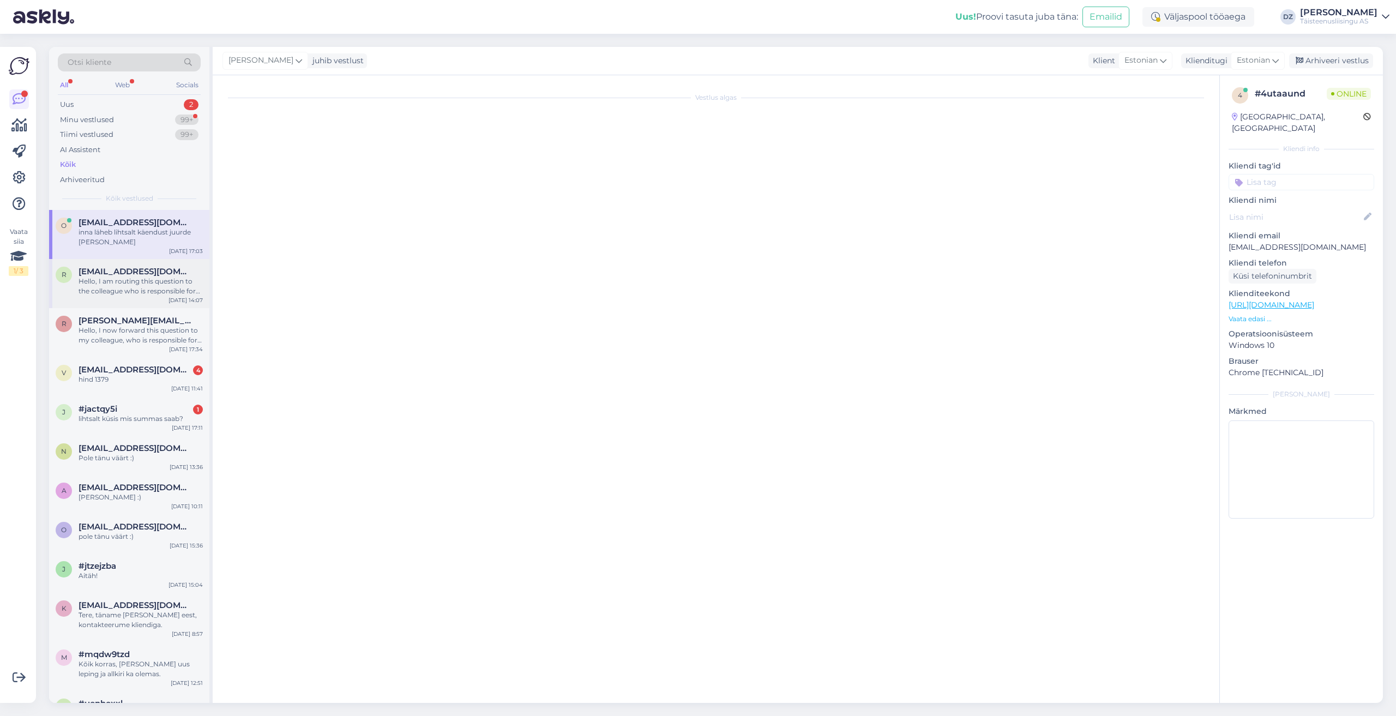
scroll to position [0, 0]
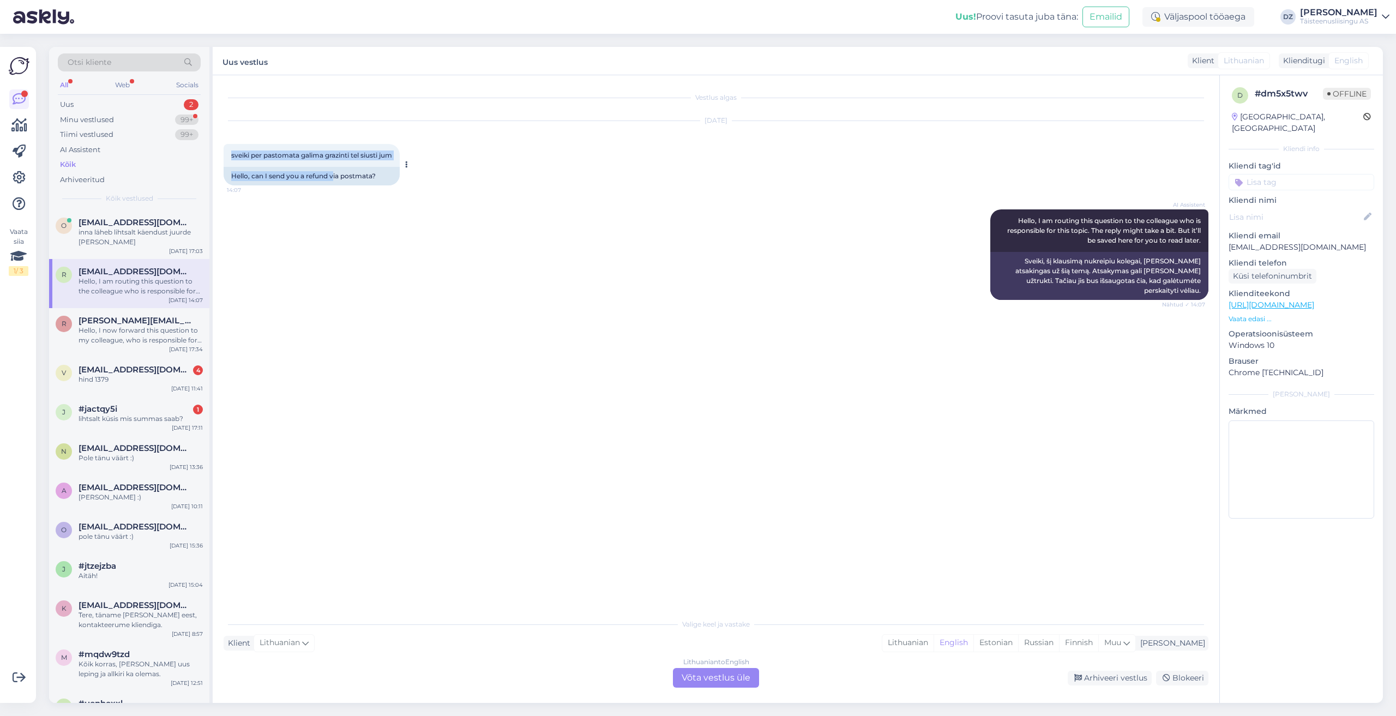
drag, startPoint x: 228, startPoint y: 154, endPoint x: 333, endPoint y: 167, distance: 105.6
click at [333, 167] on div "sveiki per pastomata galima grazinti tel siusti jum 14:07 Hello, can I send you…" at bounding box center [312, 164] width 176 height 41
click at [323, 183] on div "Hello, can I send you a refund via postmata?" at bounding box center [312, 176] width 176 height 19
drag, startPoint x: 391, startPoint y: 177, endPoint x: 222, endPoint y: 180, distance: 169.0
click at [222, 180] on div "Vestlus algas [DATE] sveiki per pastomata galima grazinti tel siusti jum 14:07 …" at bounding box center [716, 389] width 1006 height 628
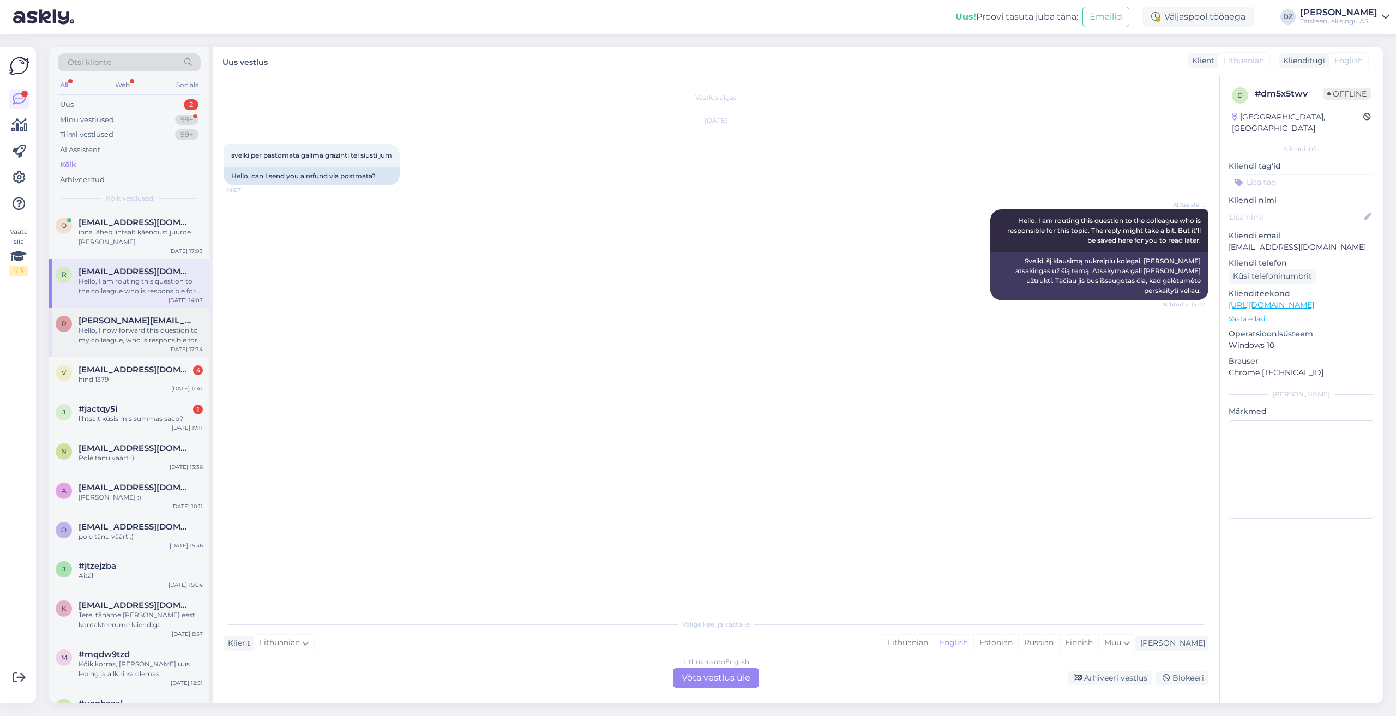
click at [162, 323] on span "[PERSON_NAME][EMAIL_ADDRESS][DOMAIN_NAME]" at bounding box center [135, 321] width 113 height 10
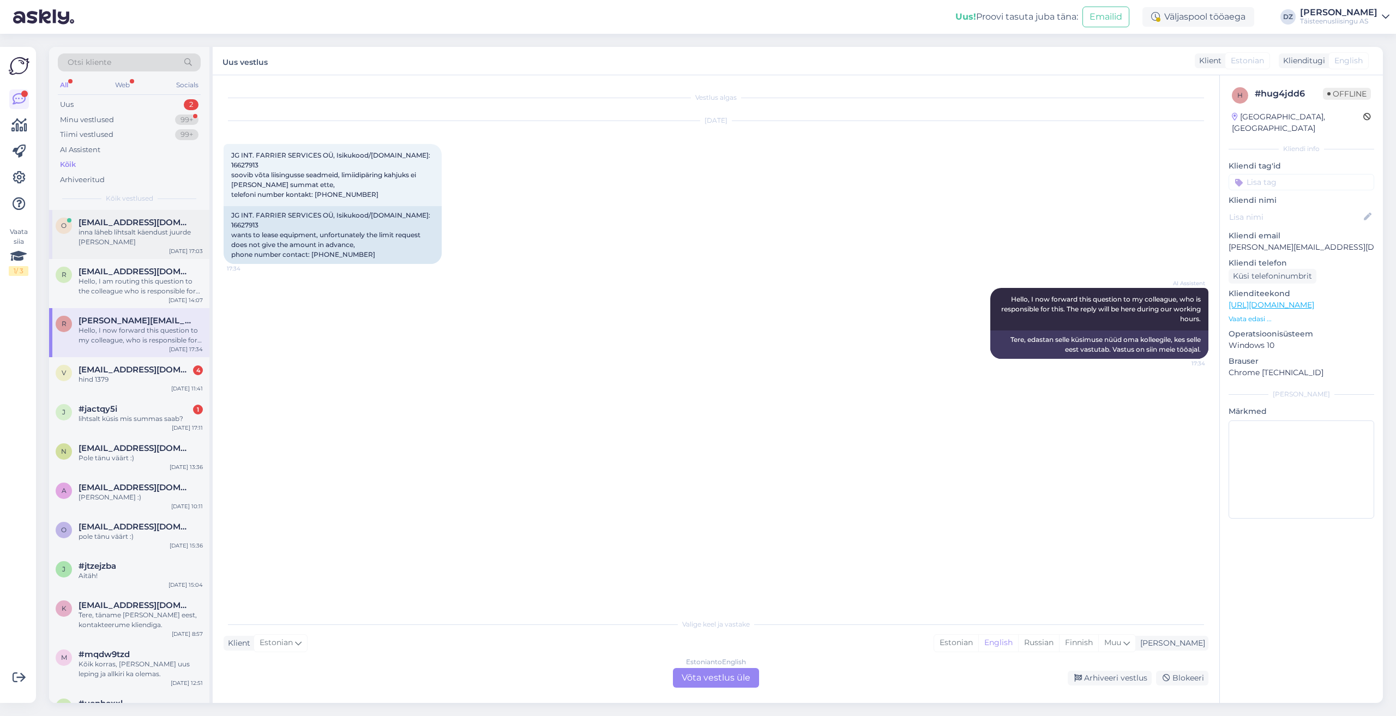
click at [158, 234] on div "inna läheb lihtsalt käendust juurde [PERSON_NAME]" at bounding box center [141, 237] width 124 height 20
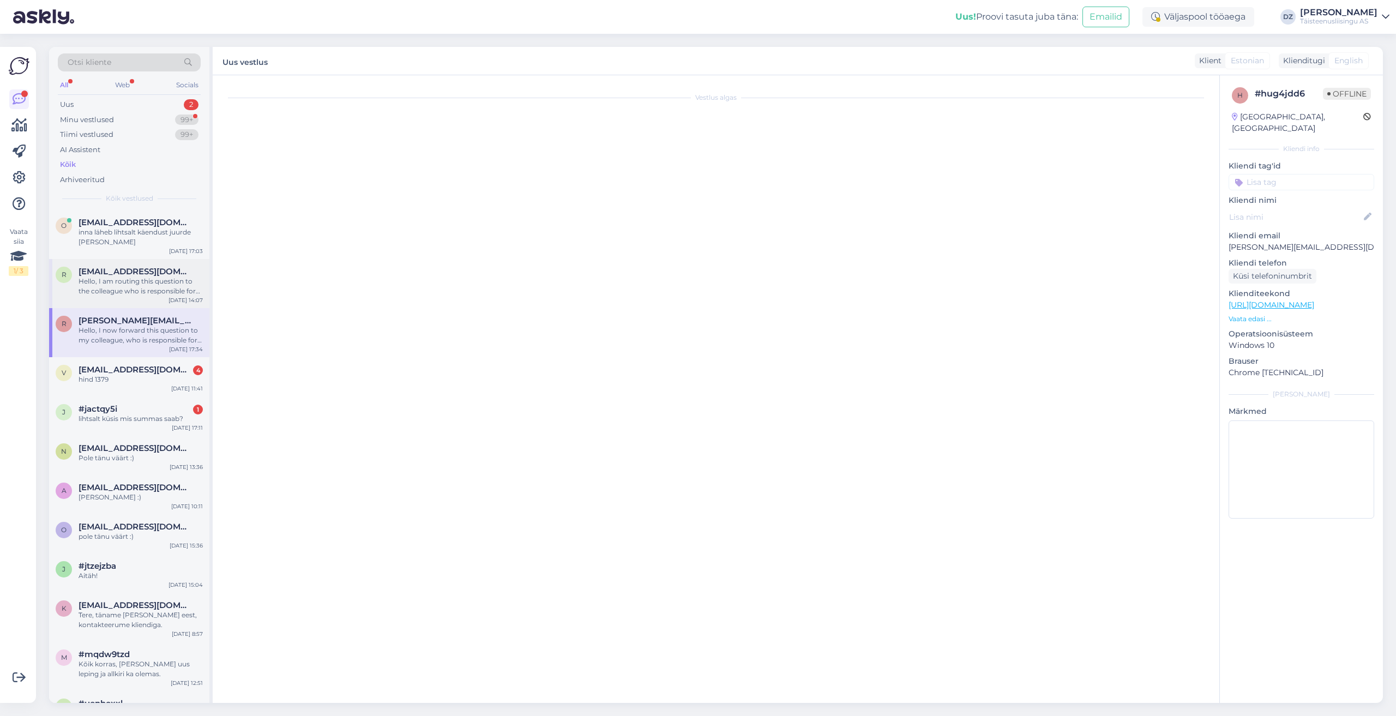
scroll to position [292, 0]
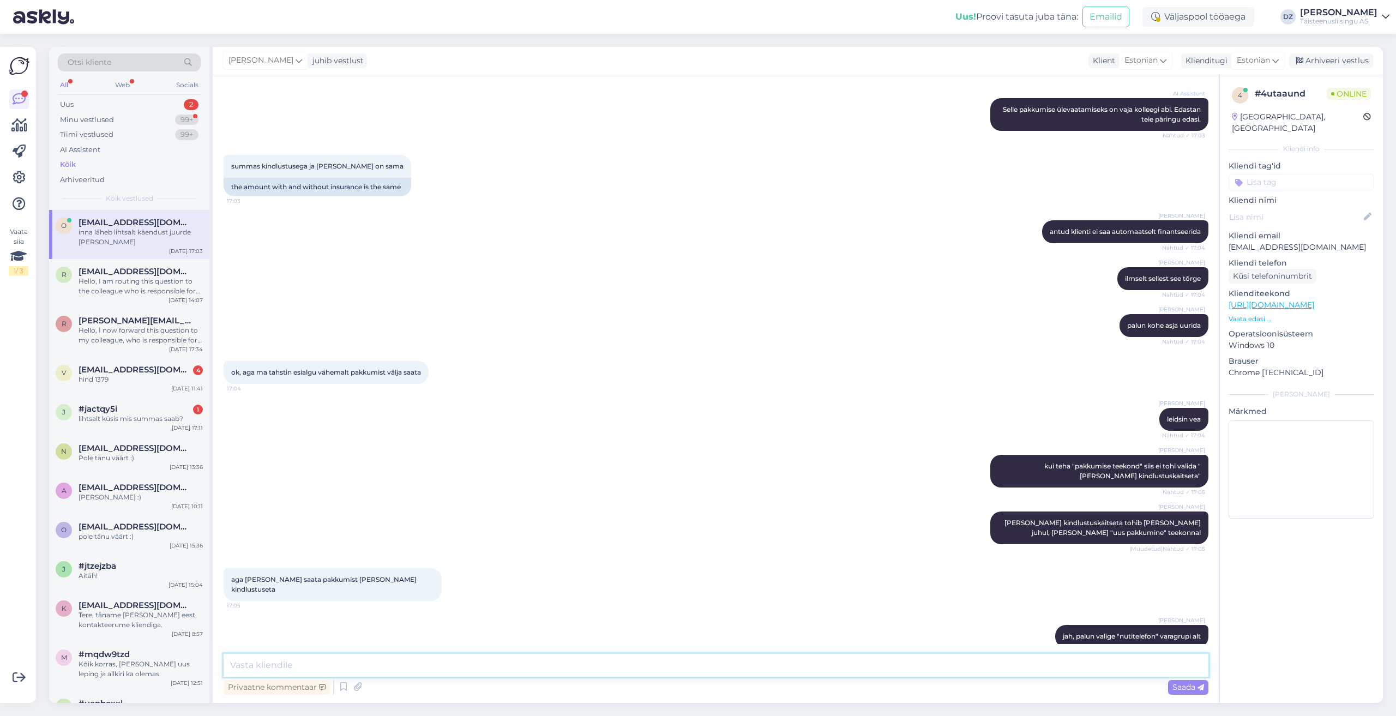
click at [457, 659] on textarea at bounding box center [716, 665] width 985 height 23
type textarea "panen kohe kliendile ka käenduse külge"
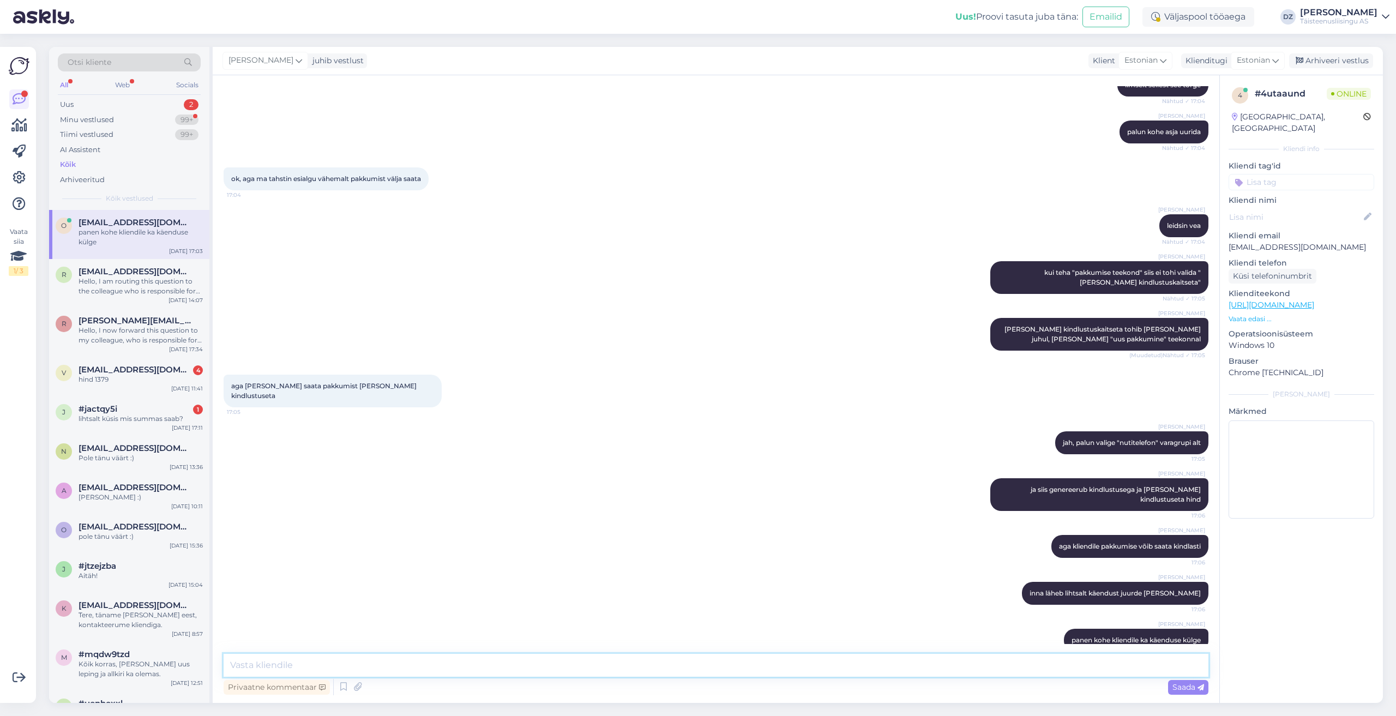
click at [707, 668] on textarea at bounding box center [716, 665] width 985 height 23
type textarea "nii, nüüd on igatahes käendus ka küljes :) ja saab kenasti edasi liikuda"
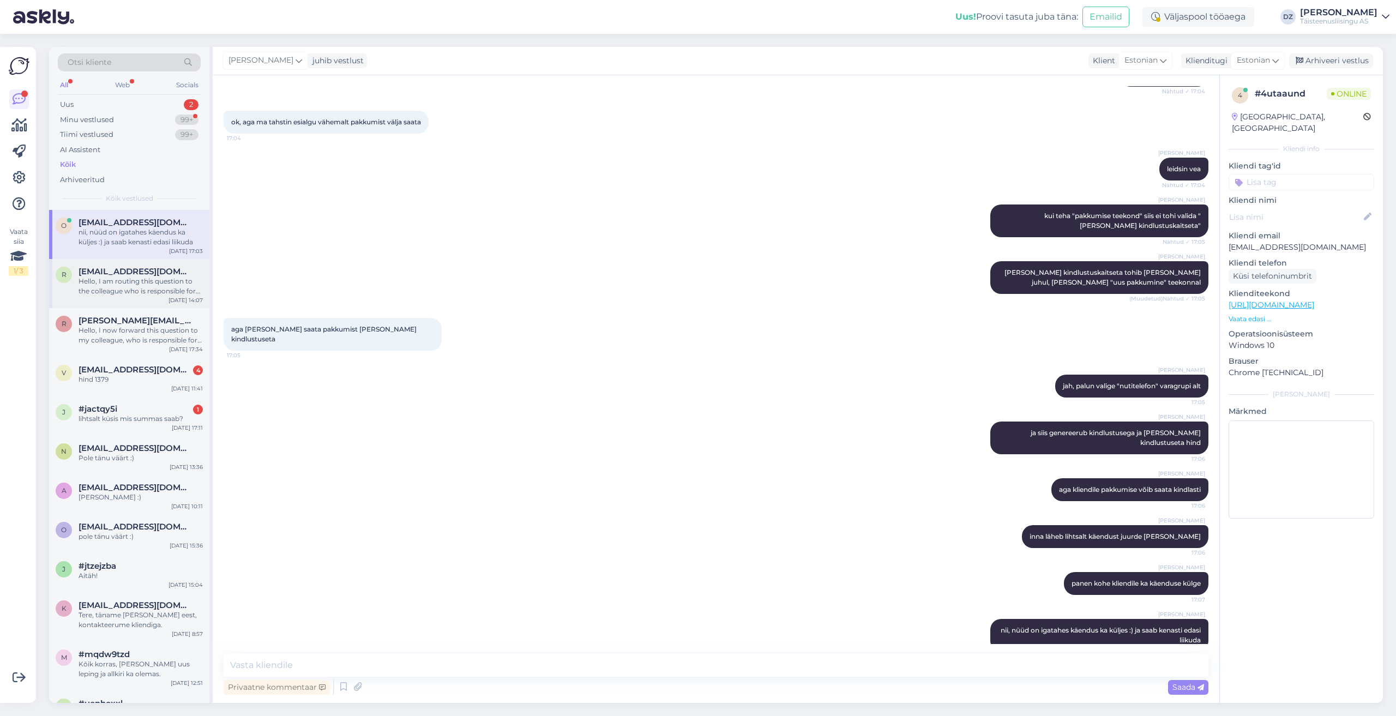
click at [134, 274] on span "[EMAIL_ADDRESS][DOMAIN_NAME]" at bounding box center [135, 272] width 113 height 10
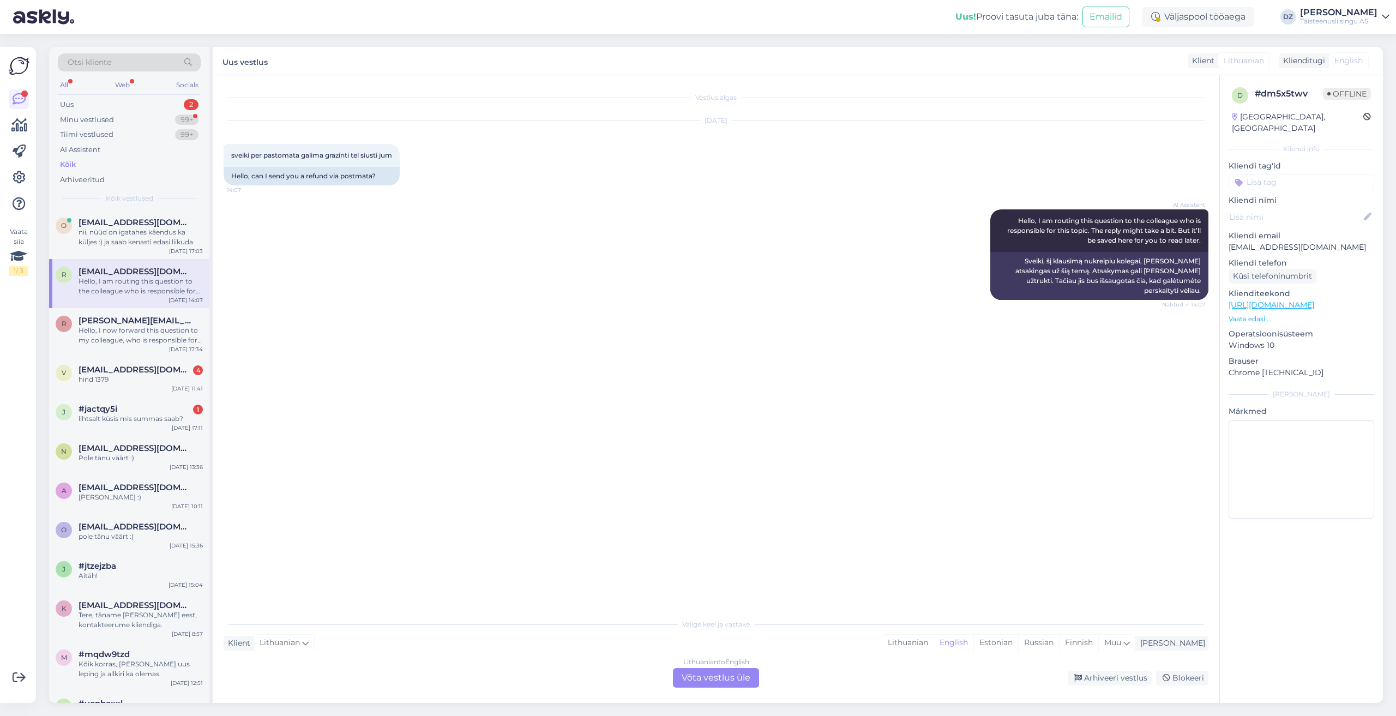
scroll to position [0, 0]
click at [152, 422] on div "lihtsalt küsis mis summas saab?" at bounding box center [141, 419] width 124 height 10
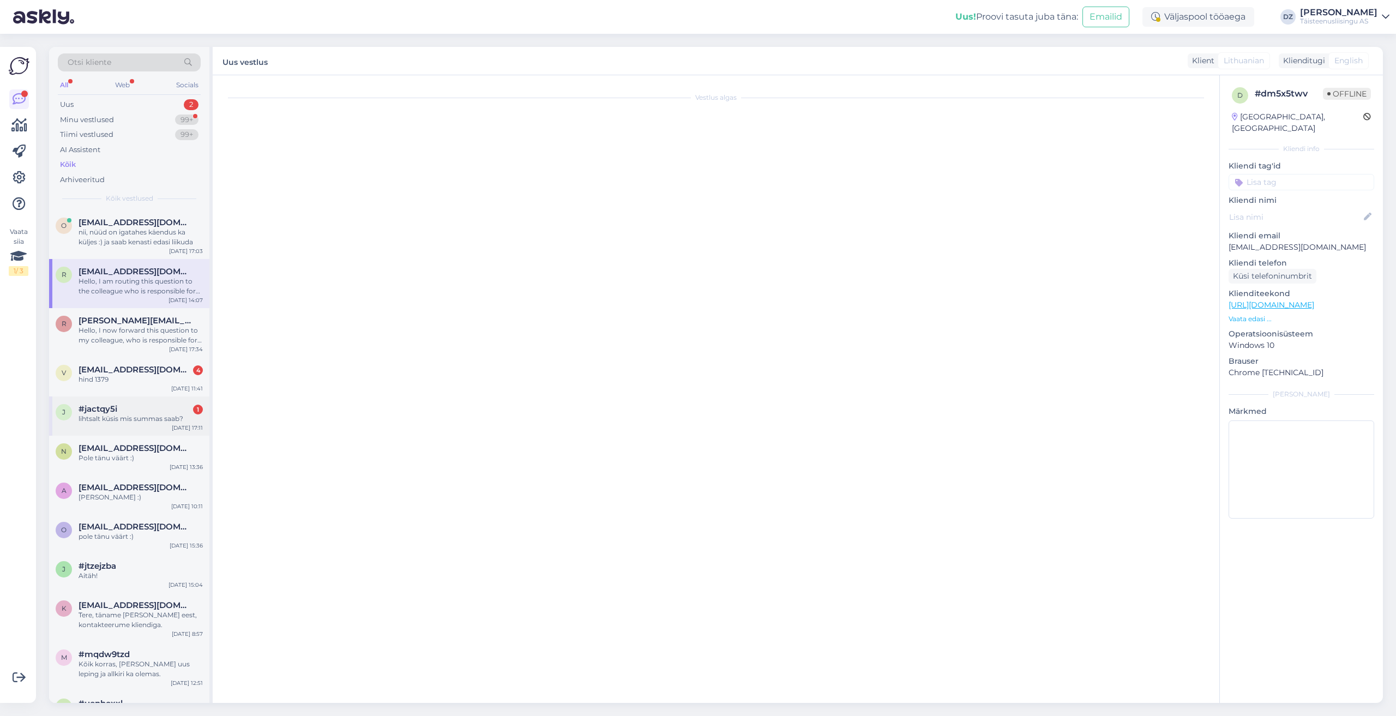
scroll to position [1473, 0]
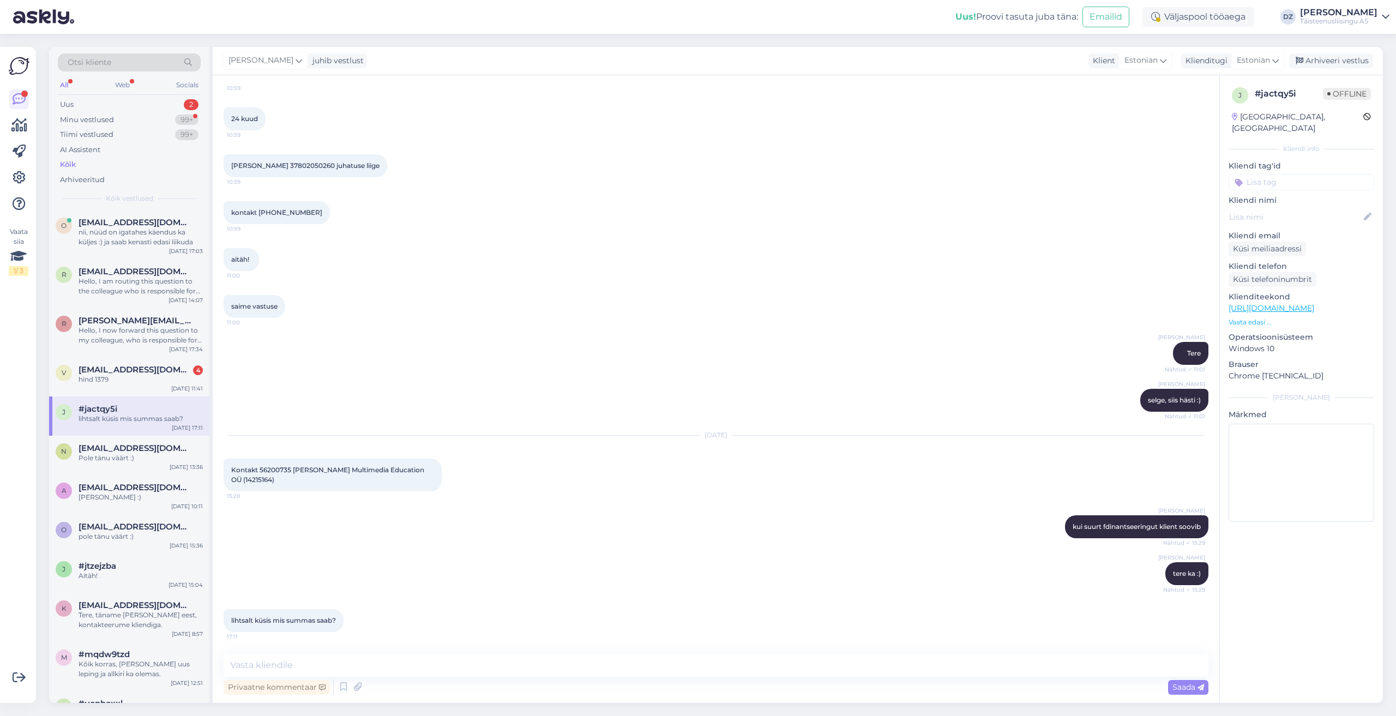
drag, startPoint x: 240, startPoint y: 472, endPoint x: 321, endPoint y: 484, distance: 82.1
click at [323, 482] on div "Kontakt 56200735 [PERSON_NAME] Multimedia Education OÜ (14215164) 15:28" at bounding box center [333, 474] width 218 height 33
click at [283, 612] on div "lihtsalt küsis mis summas saab? 17:11" at bounding box center [284, 620] width 120 height 23
drag, startPoint x: 1201, startPoint y: 572, endPoint x: 1090, endPoint y: 532, distance: 118.3
click at [1166, 569] on div "Vestlus algas [DATE] ENERGOSYSTEMS OÜ 14023619 14:03 ENERGOSYSTEMS OÜ 14023619 …" at bounding box center [721, 365] width 994 height 558
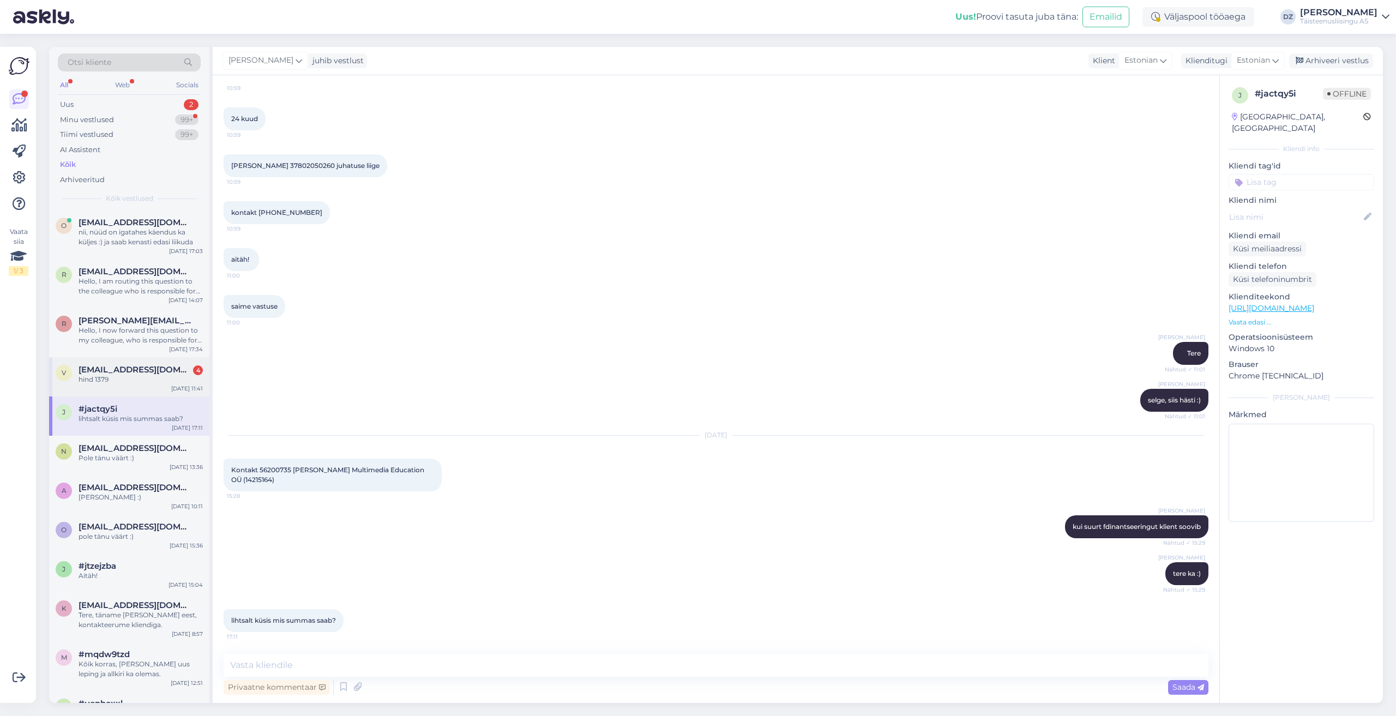
click at [135, 380] on div "hind 1379" at bounding box center [141, 380] width 124 height 10
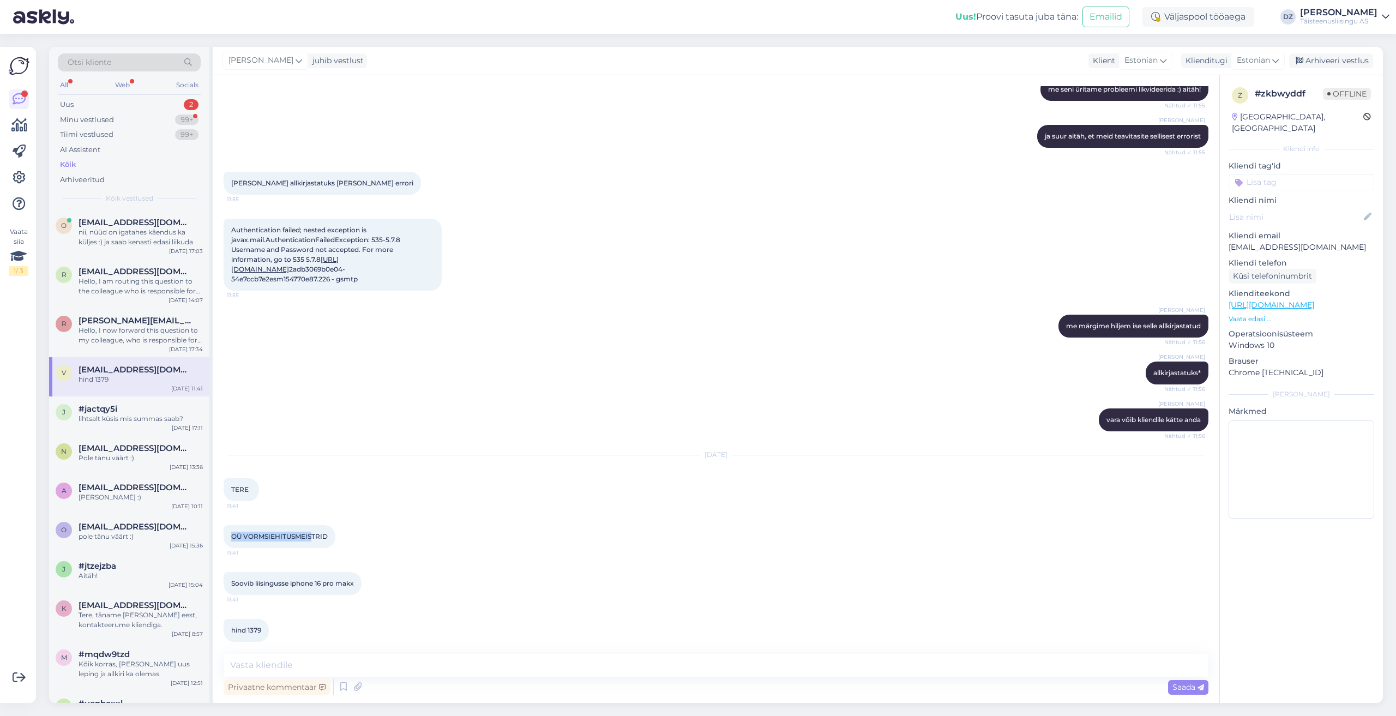
drag, startPoint x: 230, startPoint y: 528, endPoint x: 299, endPoint y: 557, distance: 75.0
click at [311, 531] on div "OÜ VORMSIEHITUSMEISTRID 11:41" at bounding box center [280, 536] width 112 height 23
click at [123, 321] on span "[PERSON_NAME][EMAIL_ADDRESS][DOMAIN_NAME]" at bounding box center [135, 321] width 113 height 10
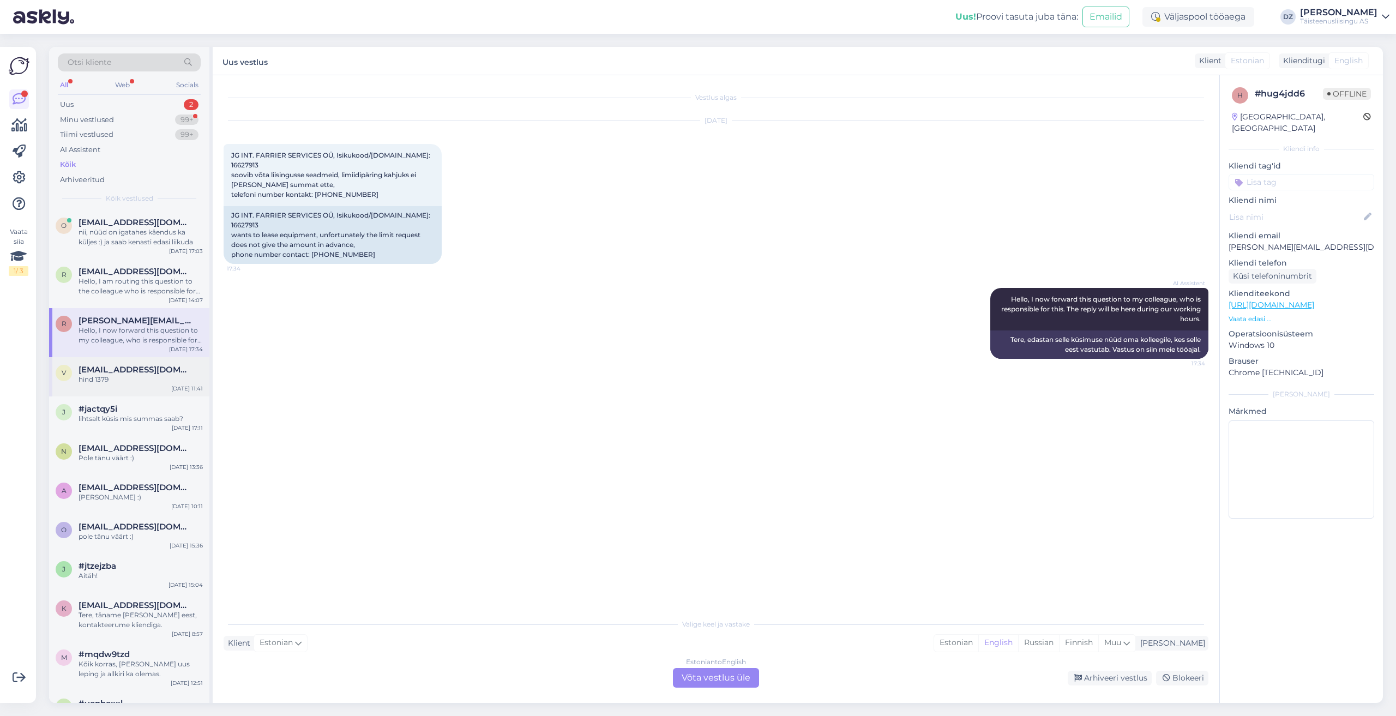
click at [104, 376] on div "hind 1379" at bounding box center [141, 380] width 124 height 10
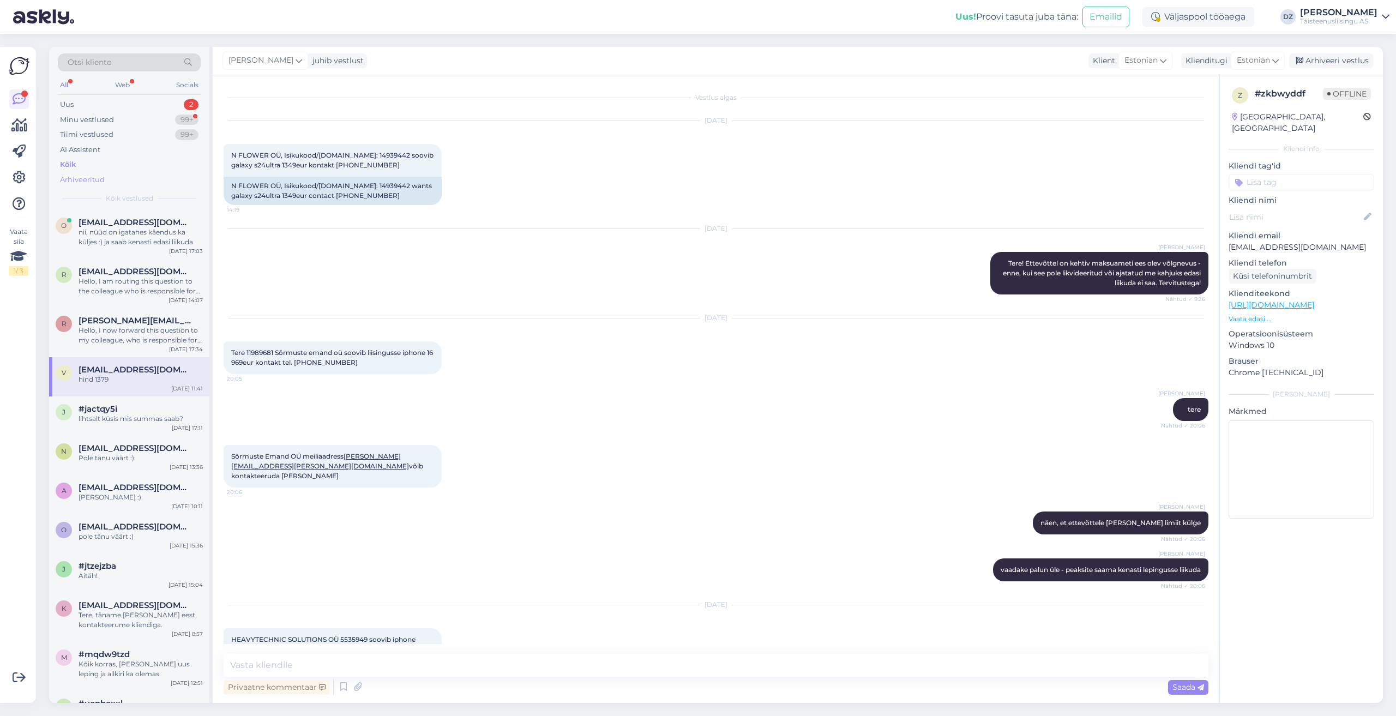
scroll to position [2347, 0]
